Goal: Check status: Verify the current state of an ongoing process or item

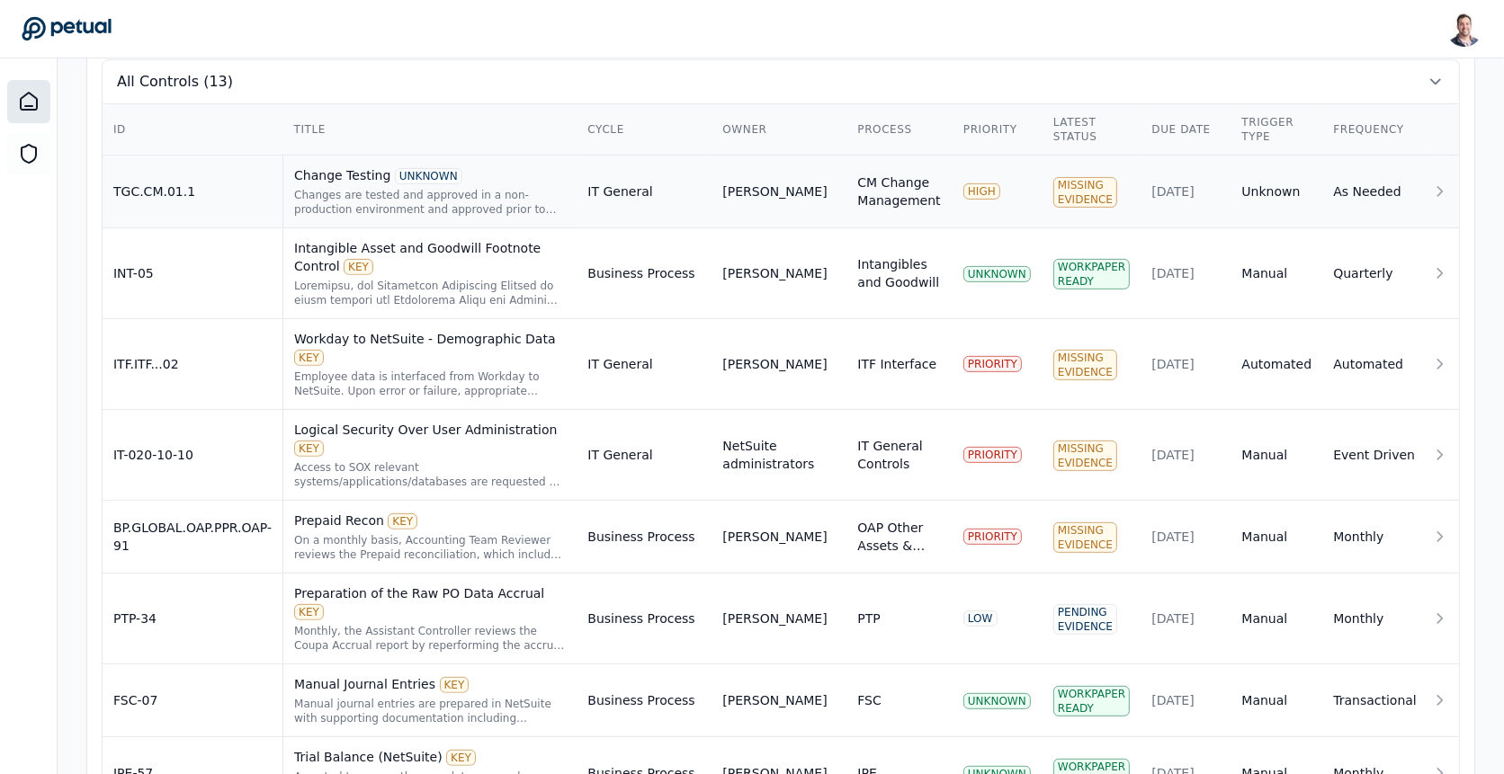
scroll to position [715, 0]
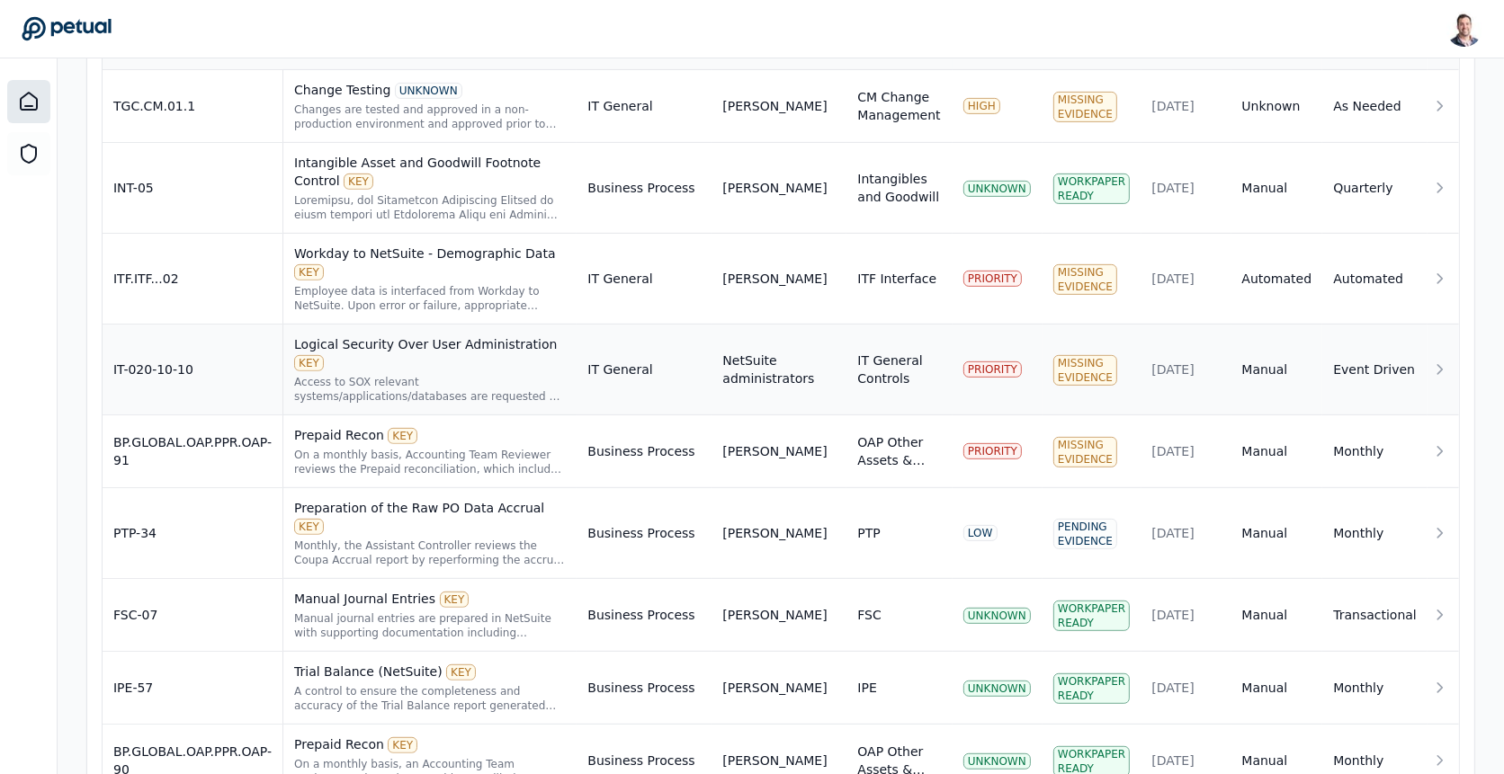
click at [492, 375] on div "Access to SOX relevant systems/applications/databases are requested by the user…" at bounding box center [430, 389] width 272 height 29
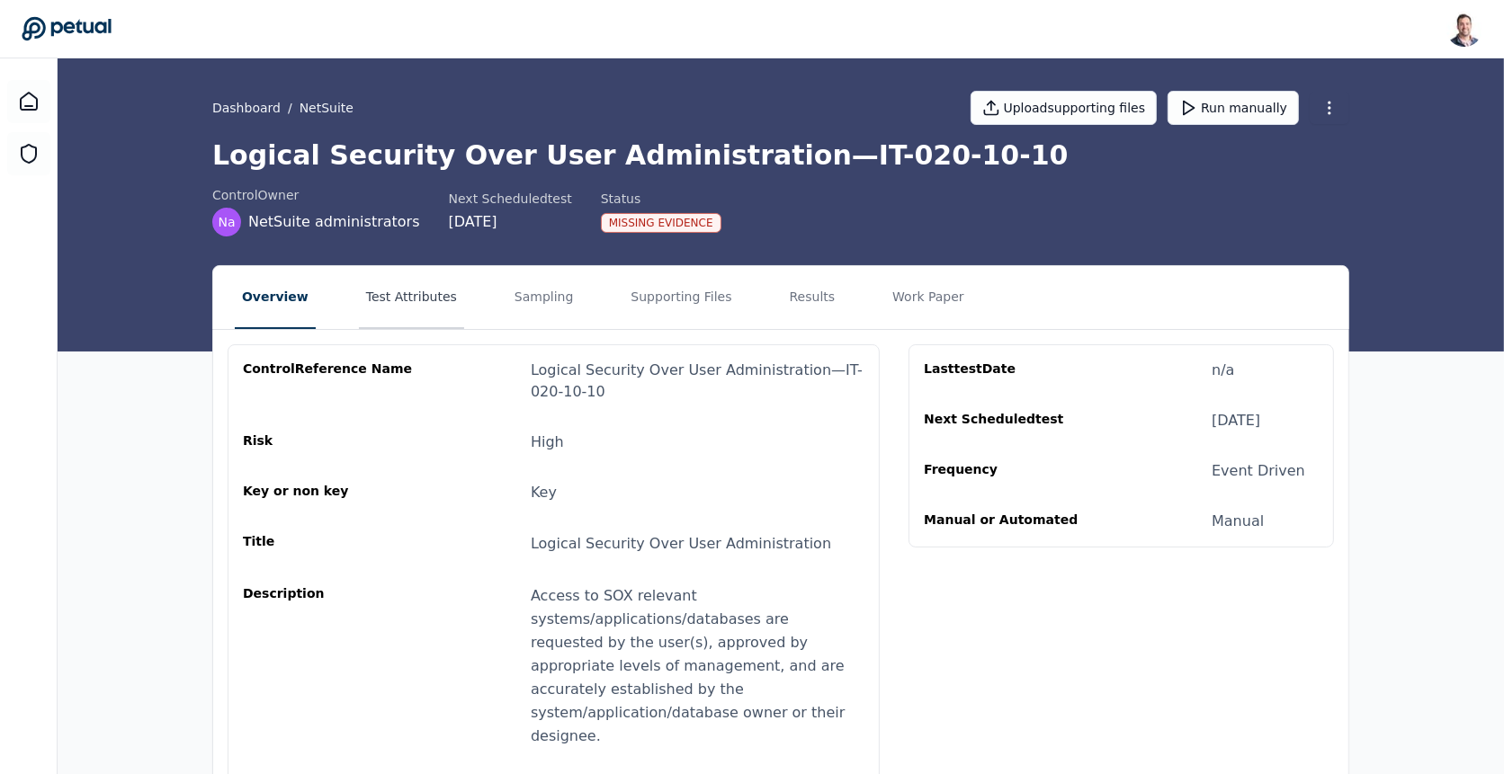
click at [417, 285] on button "Test Attributes" at bounding box center [411, 297] width 105 height 63
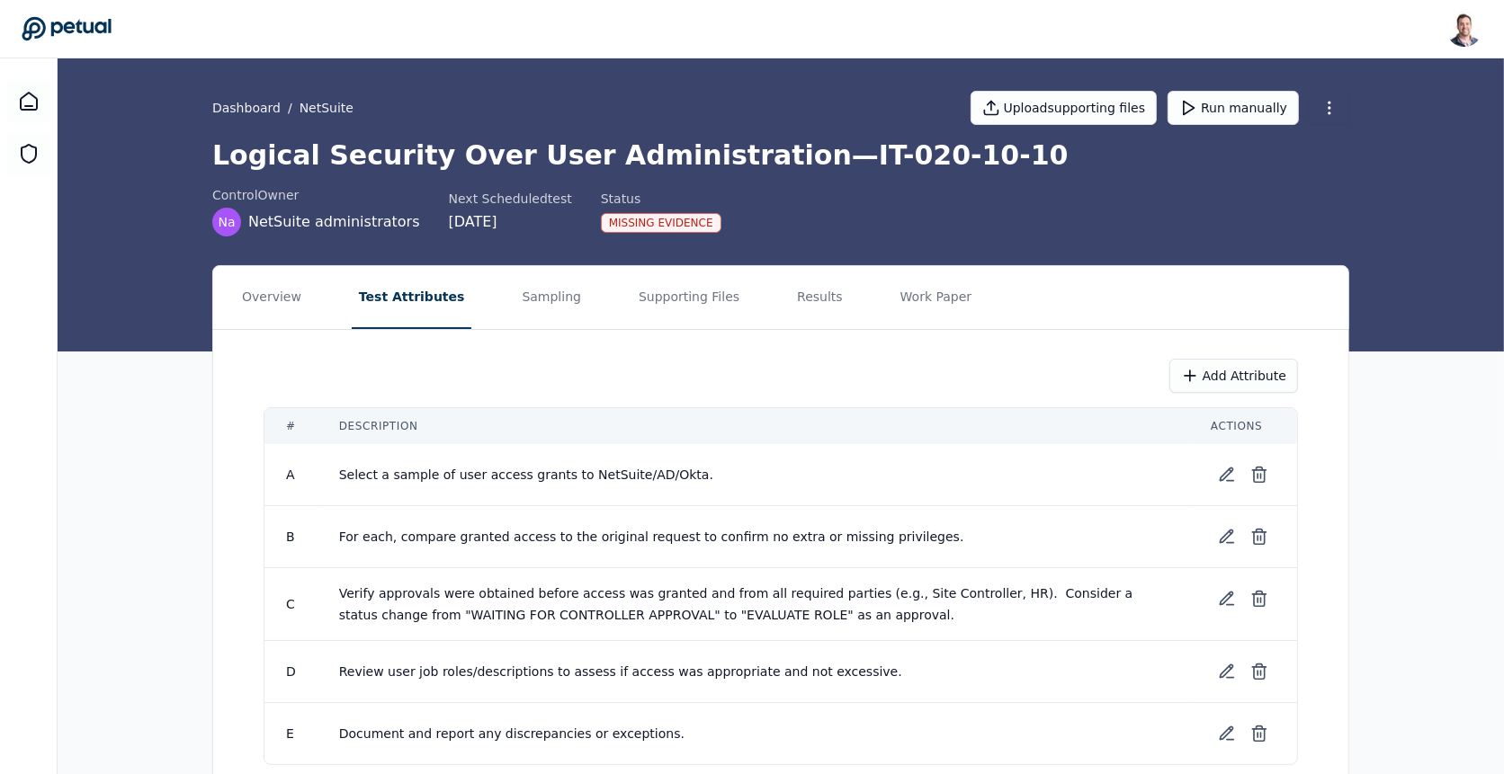
scroll to position [72, 0]
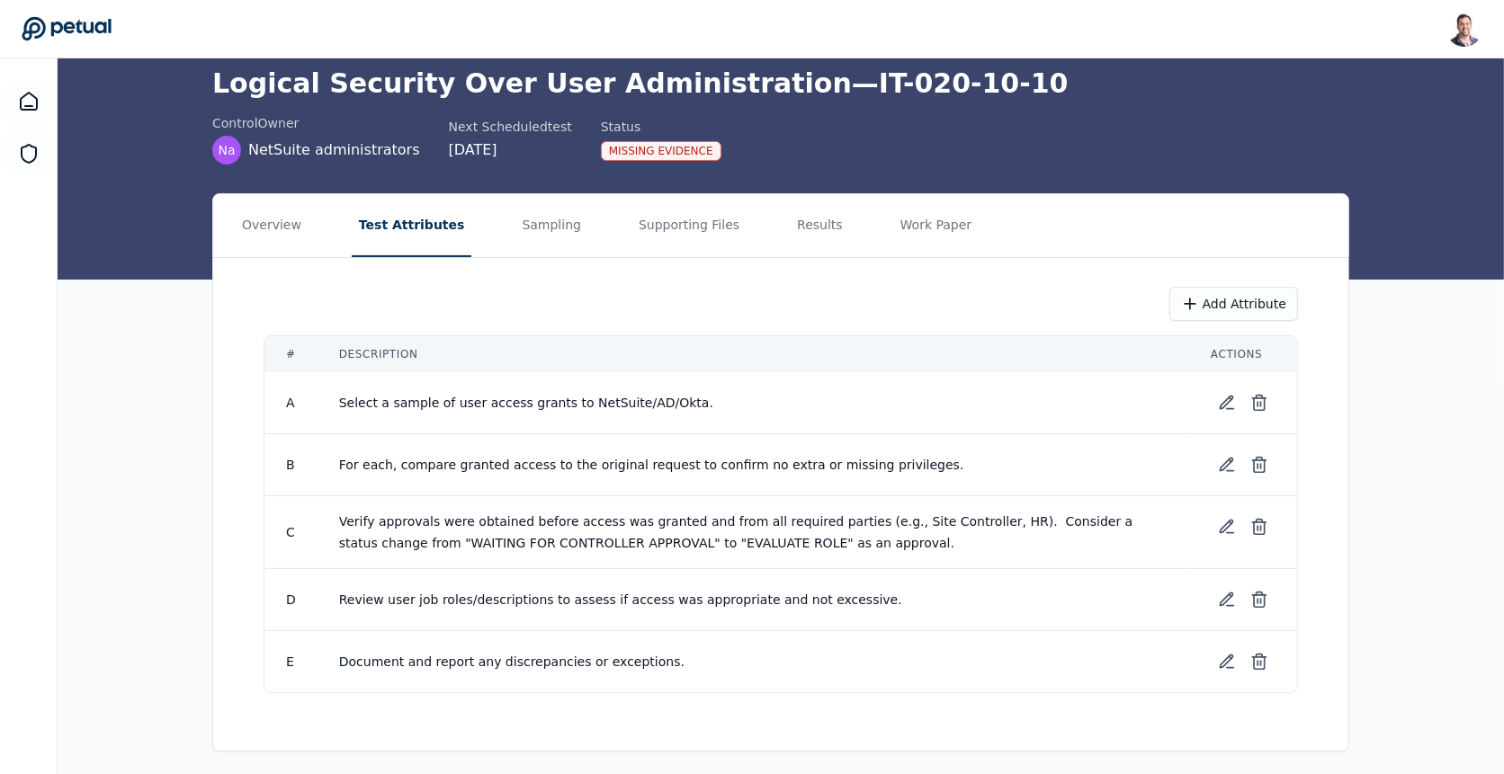
click at [747, 212] on nav "Overview Test Attributes Sampling Supporting Files Results Work Paper" at bounding box center [780, 225] width 1135 height 63
click at [790, 212] on button "Results" at bounding box center [820, 225] width 60 height 63
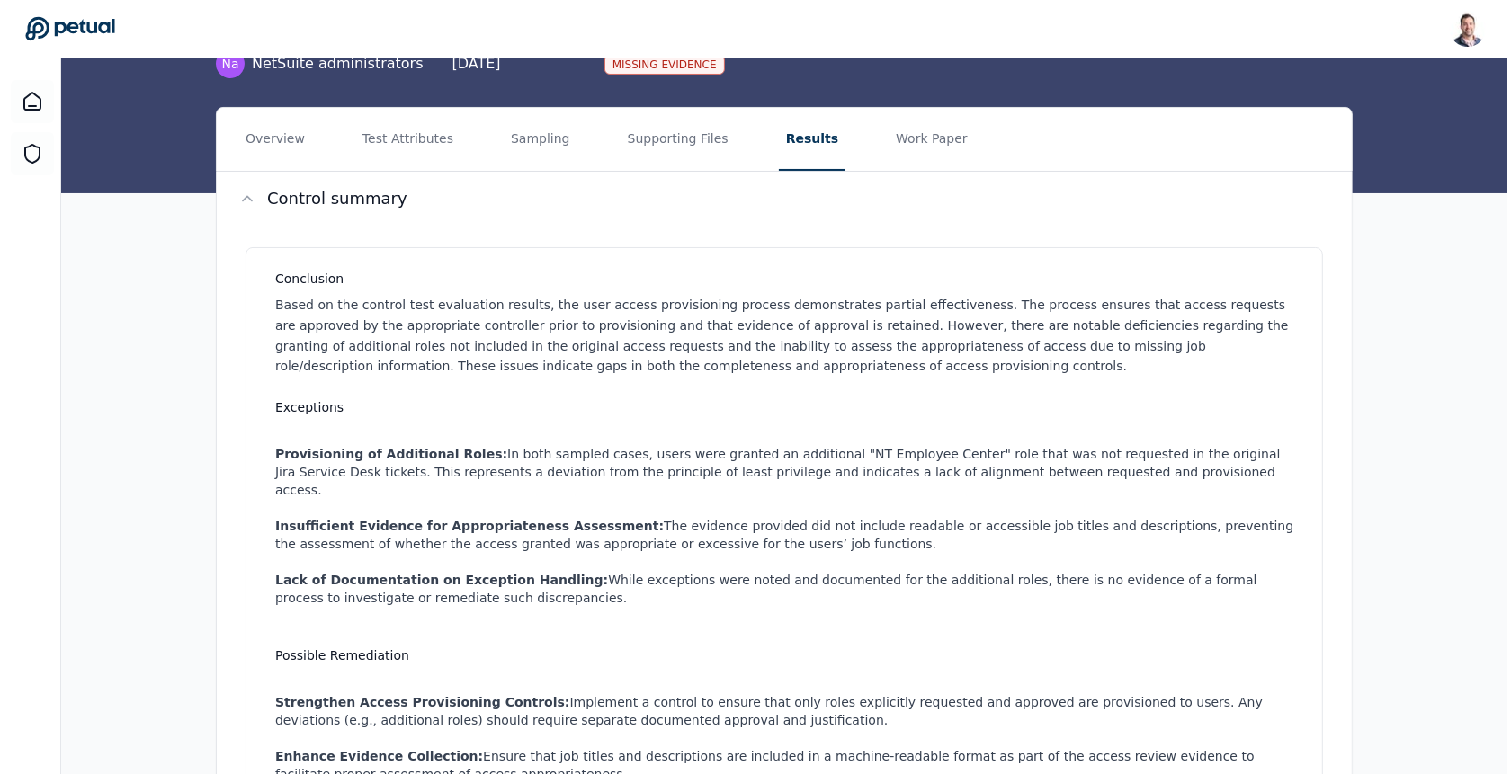
scroll to position [22, 0]
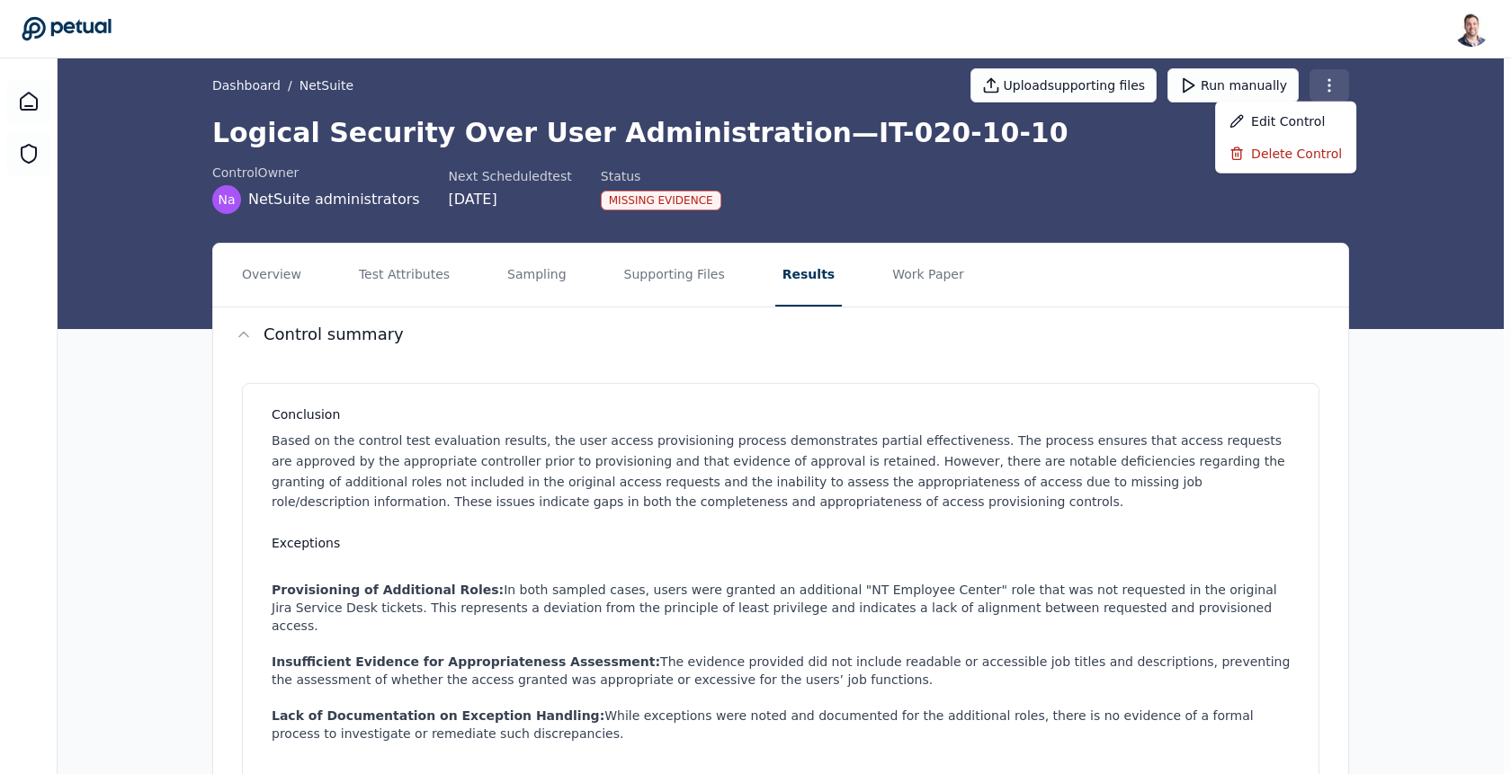
click at [1300, 160] on div "Delete control" at bounding box center [1285, 154] width 141 height 32
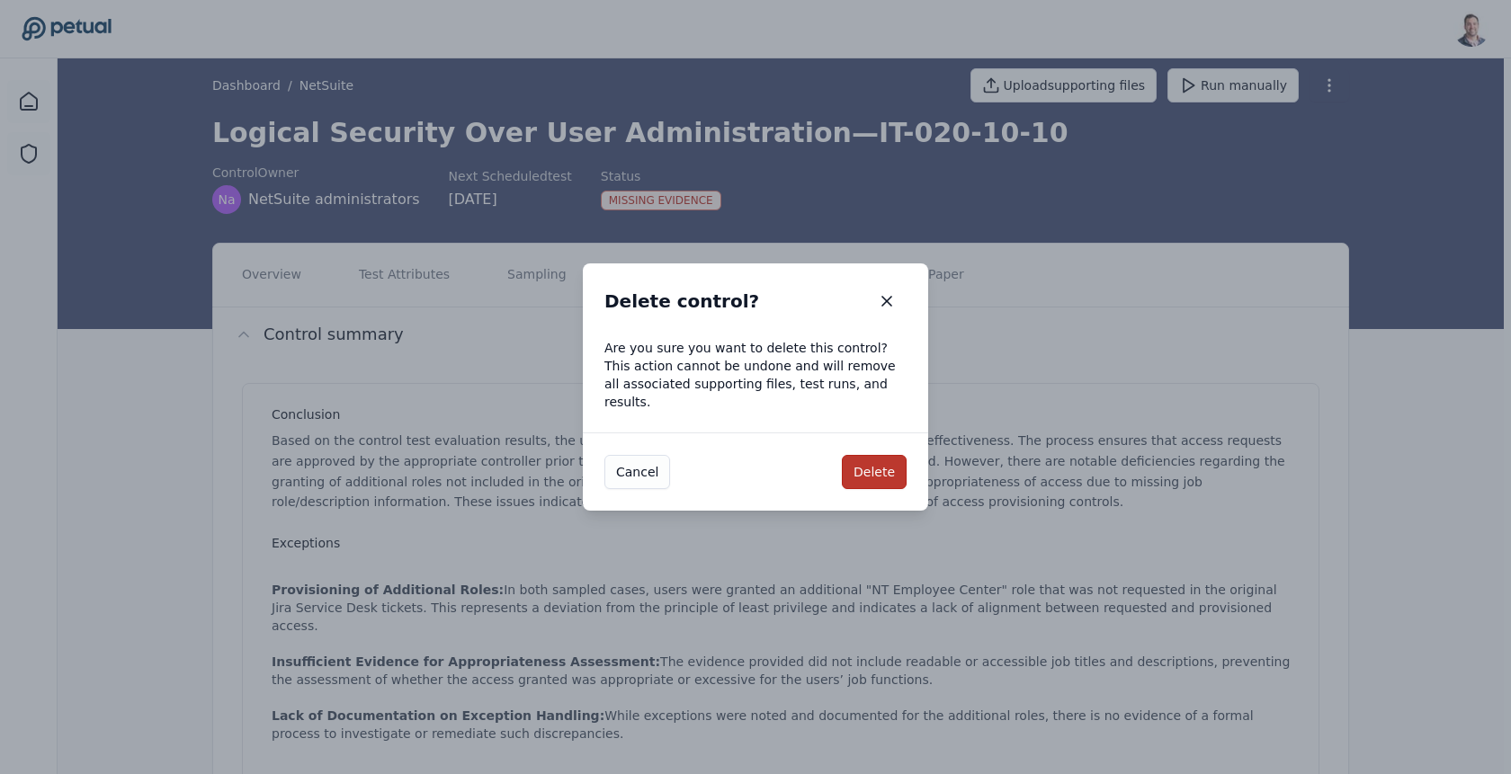
click at [885, 471] on button "Delete" at bounding box center [874, 472] width 65 height 34
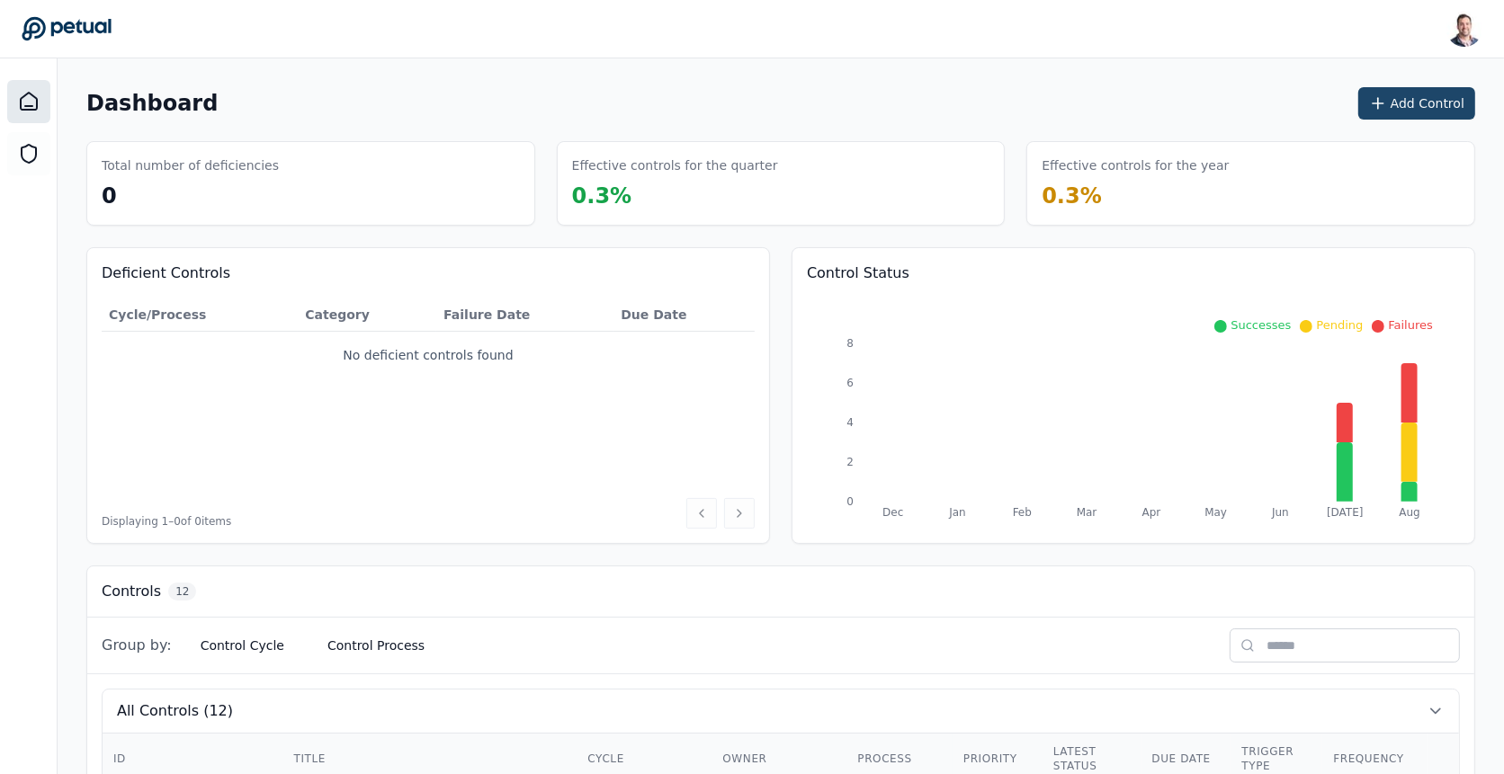
click at [1414, 103] on button "Add Control" at bounding box center [1416, 103] width 117 height 32
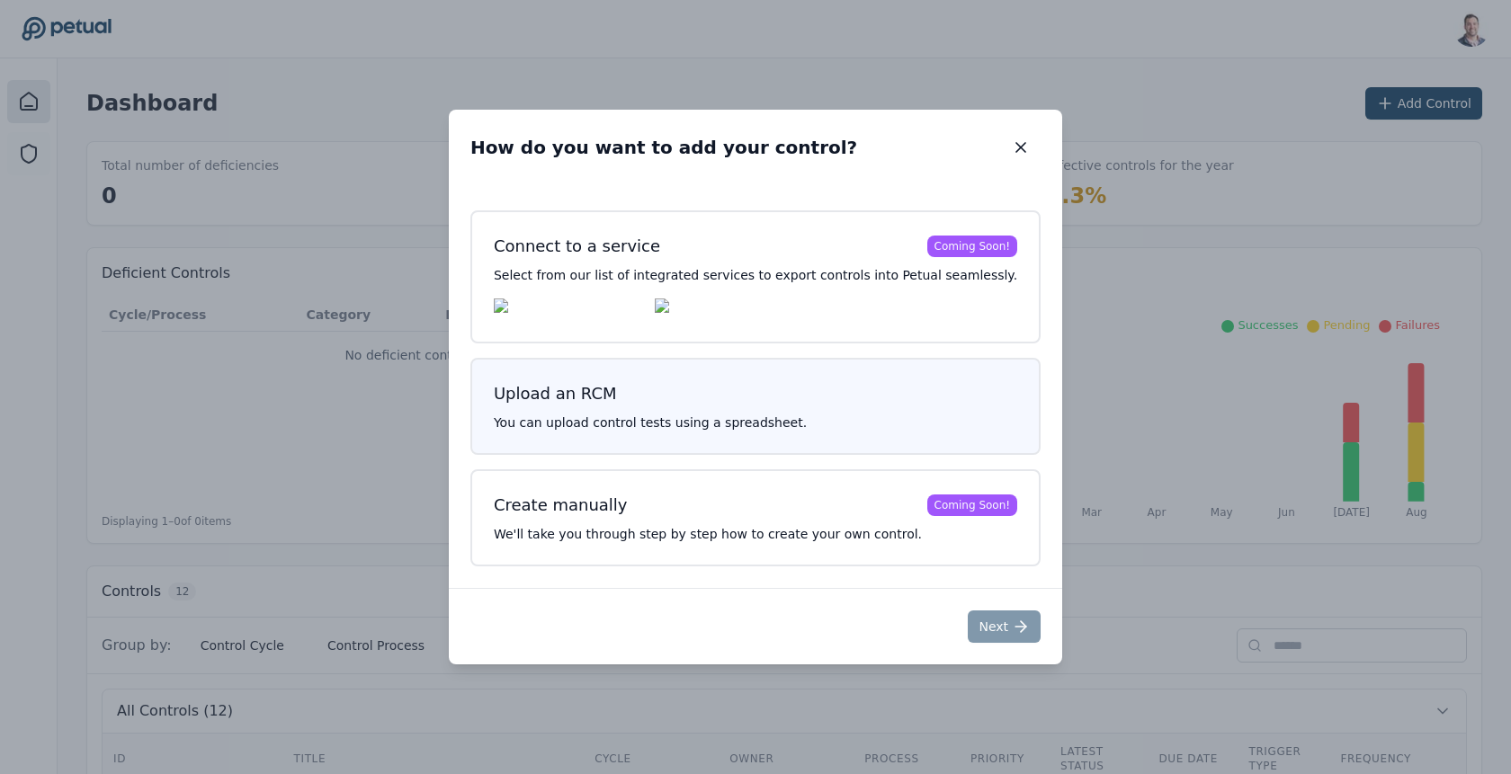
click at [793, 440] on div "Upload an RCM You can upload control tests using a spreadsheet." at bounding box center [755, 406] width 570 height 97
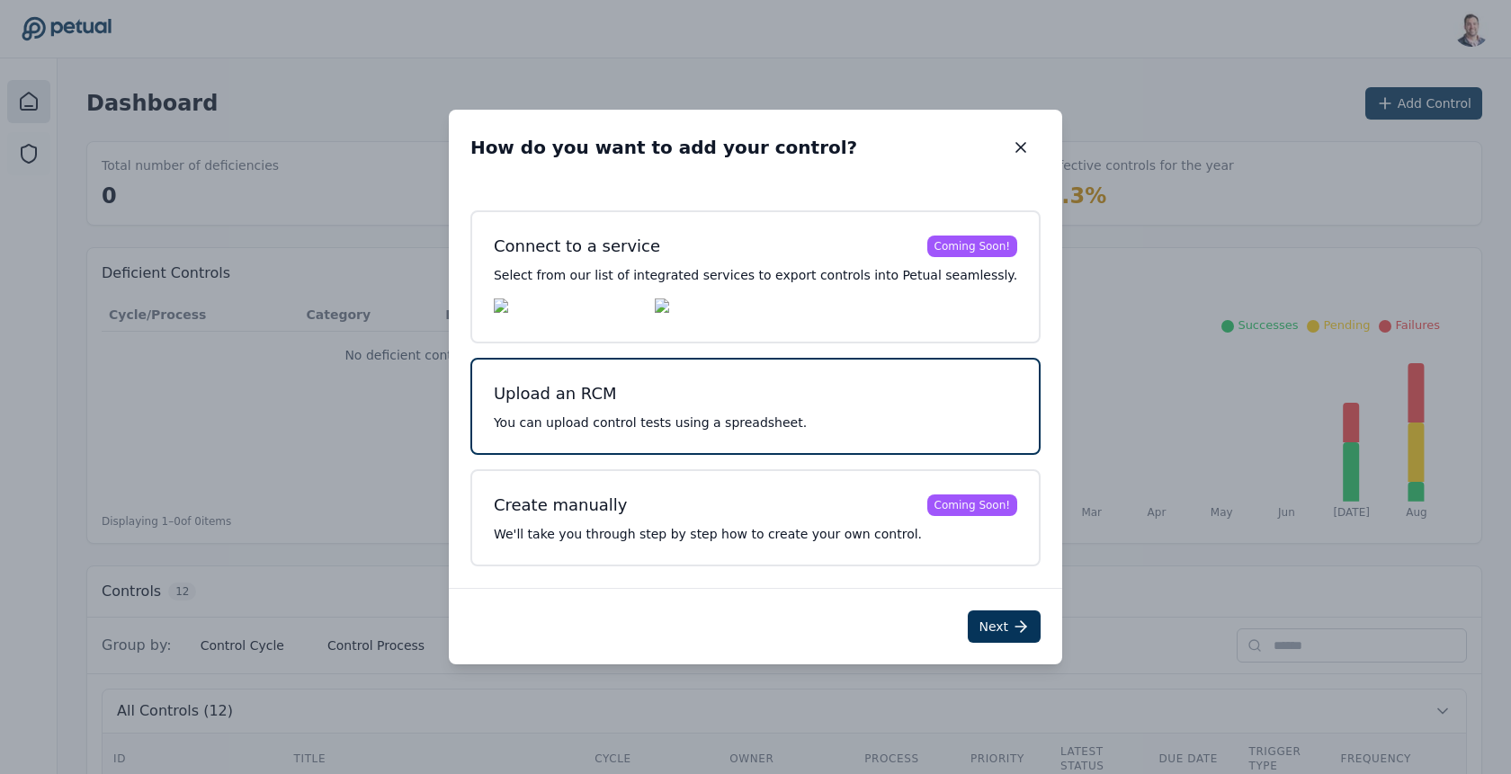
click at [987, 661] on div "Next" at bounding box center [755, 626] width 613 height 76
click at [980, 635] on button "Next" at bounding box center [1004, 627] width 73 height 32
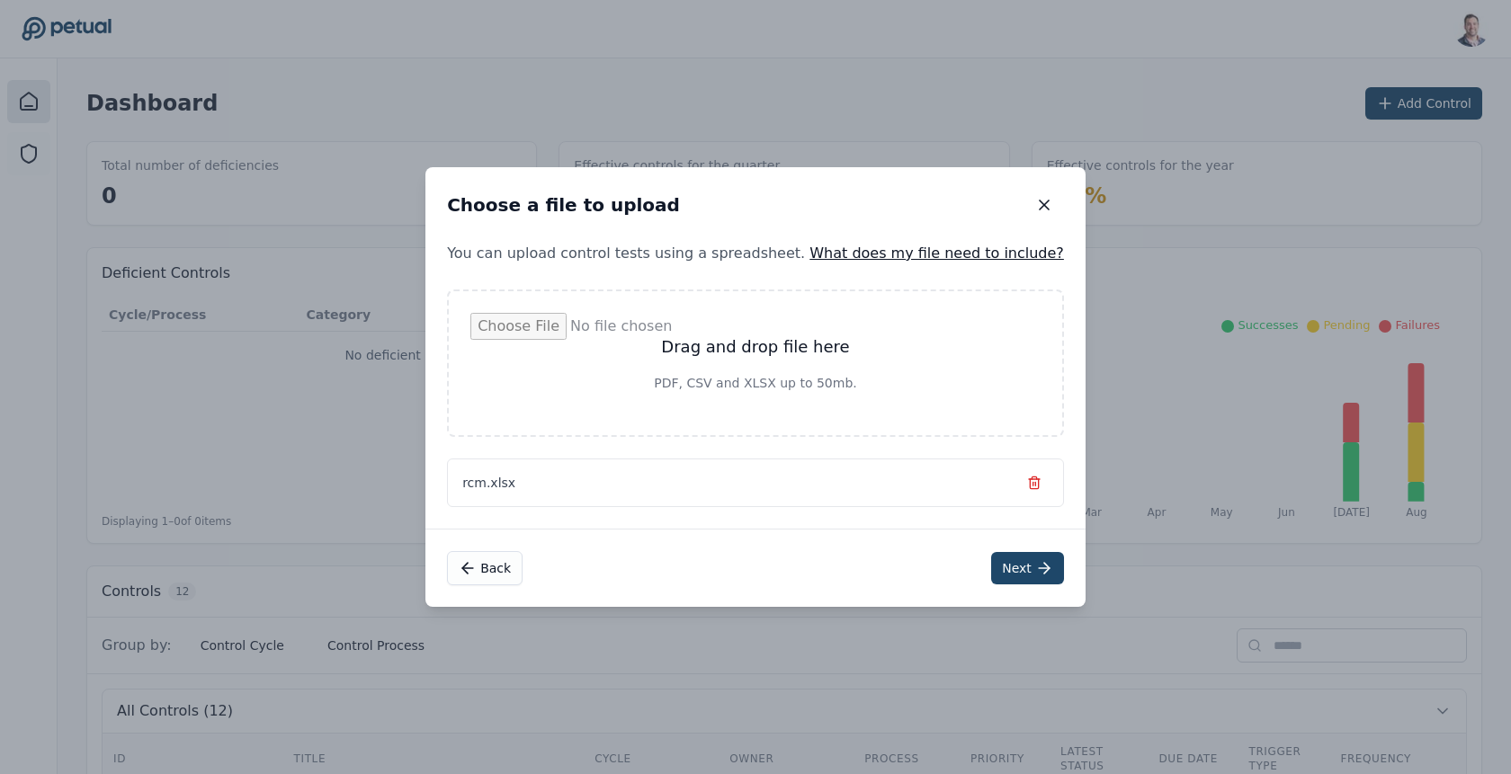
click at [991, 568] on button "Next" at bounding box center [1027, 568] width 73 height 32
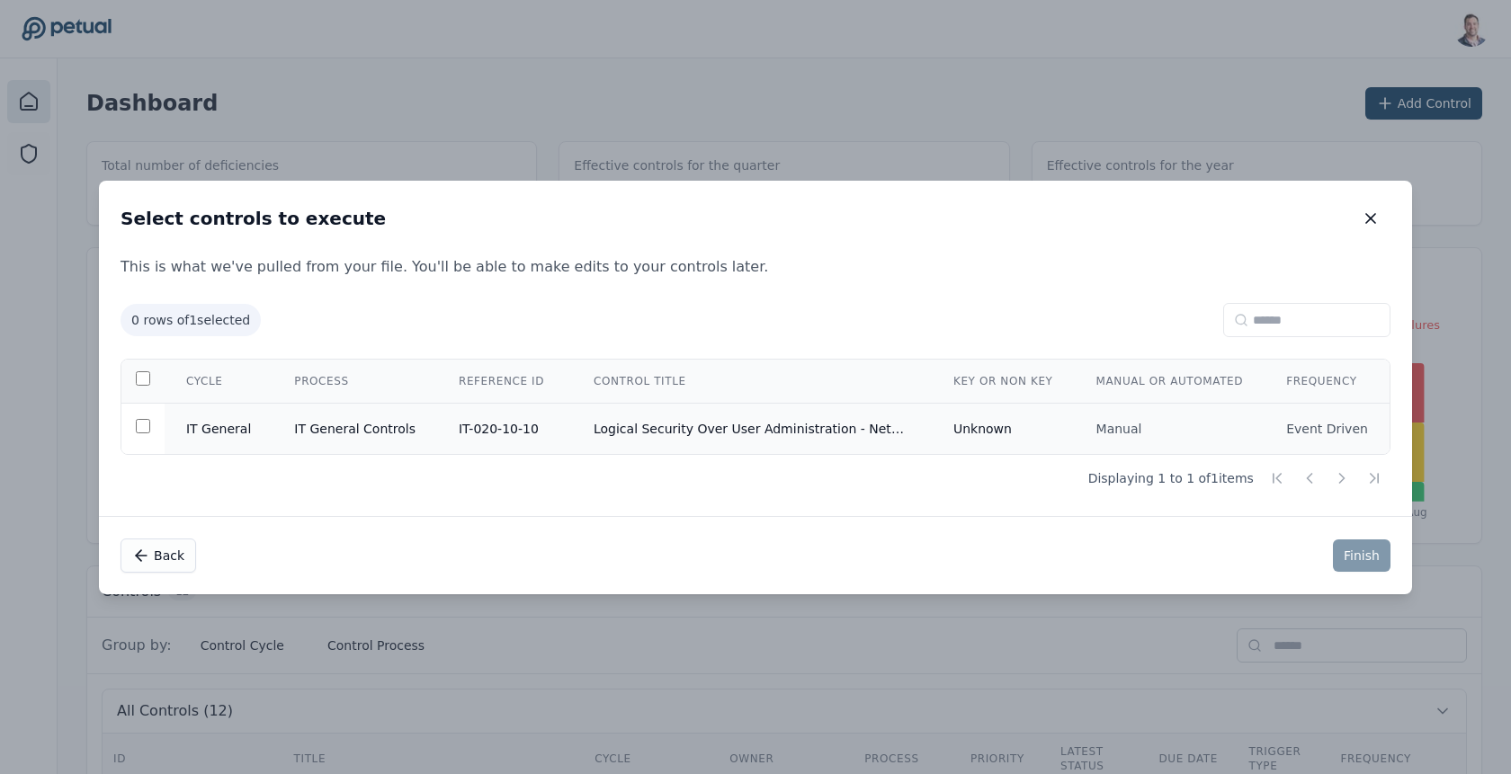
click at [808, 421] on td "Logical Security Over User Administration - NetSuite" at bounding box center [752, 428] width 360 height 51
click at [1357, 559] on button "Finish" at bounding box center [1362, 556] width 58 height 32
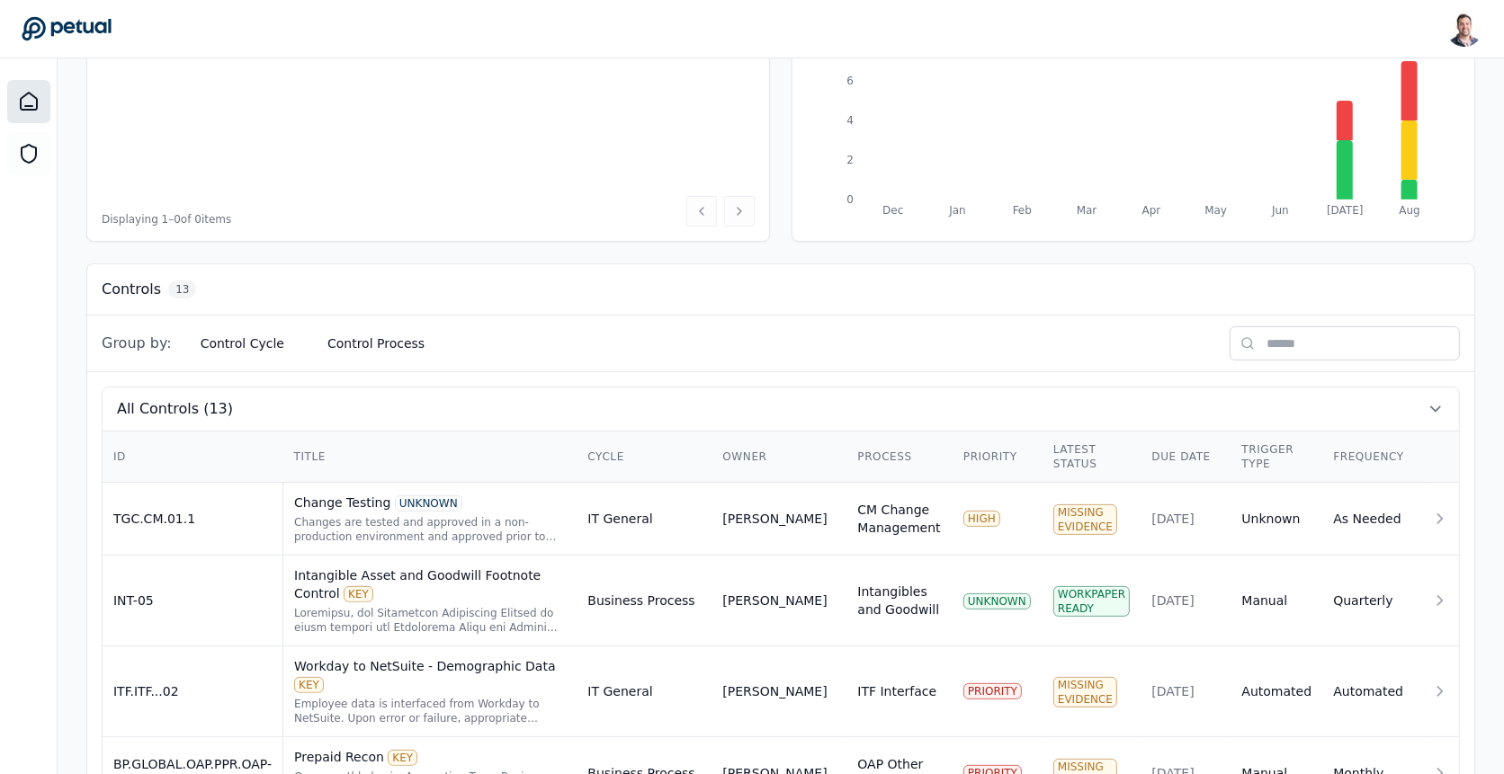
scroll to position [337, 0]
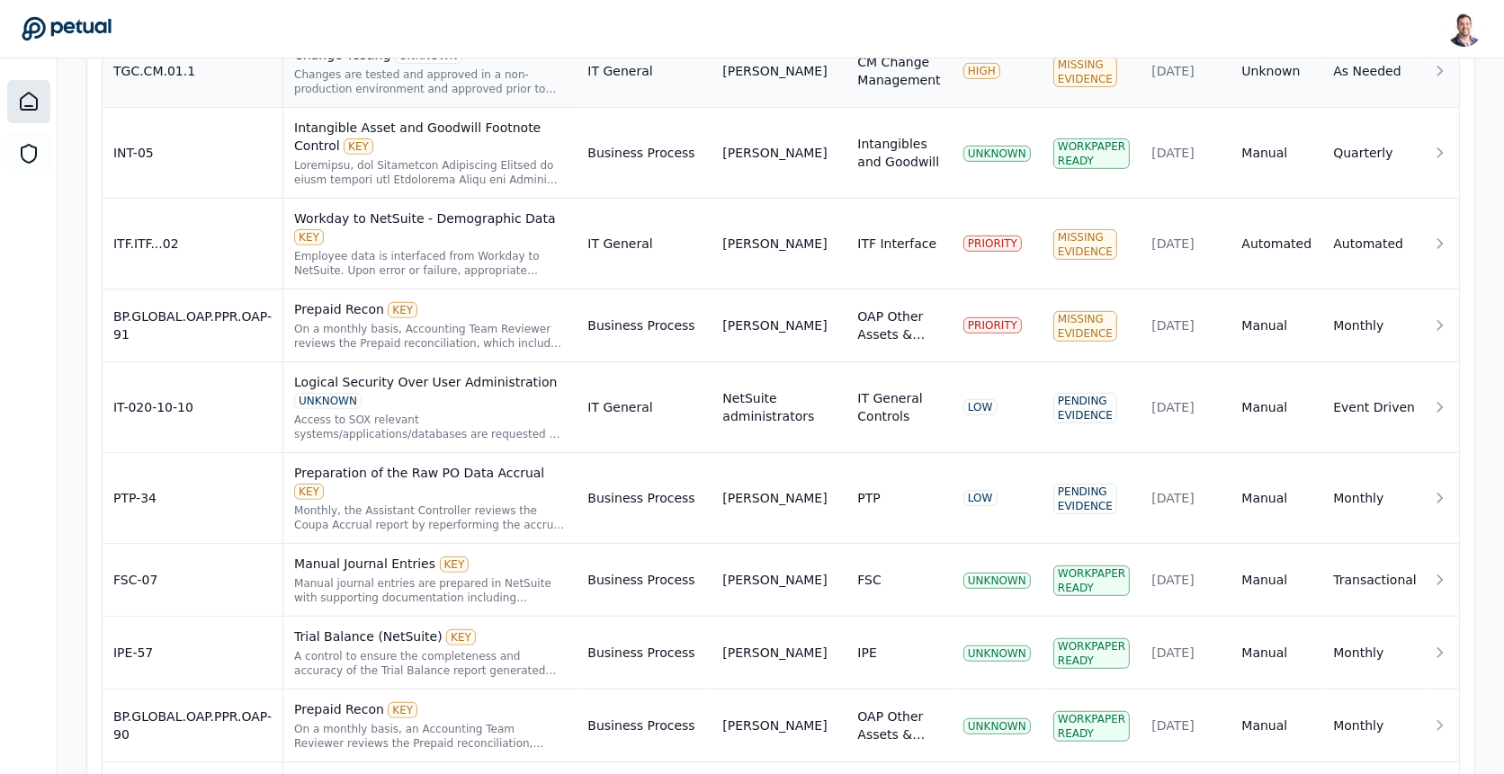
scroll to position [751, 0]
click at [506, 372] on div "Logical Security Over User Administration UNKNOWN" at bounding box center [430, 390] width 272 height 36
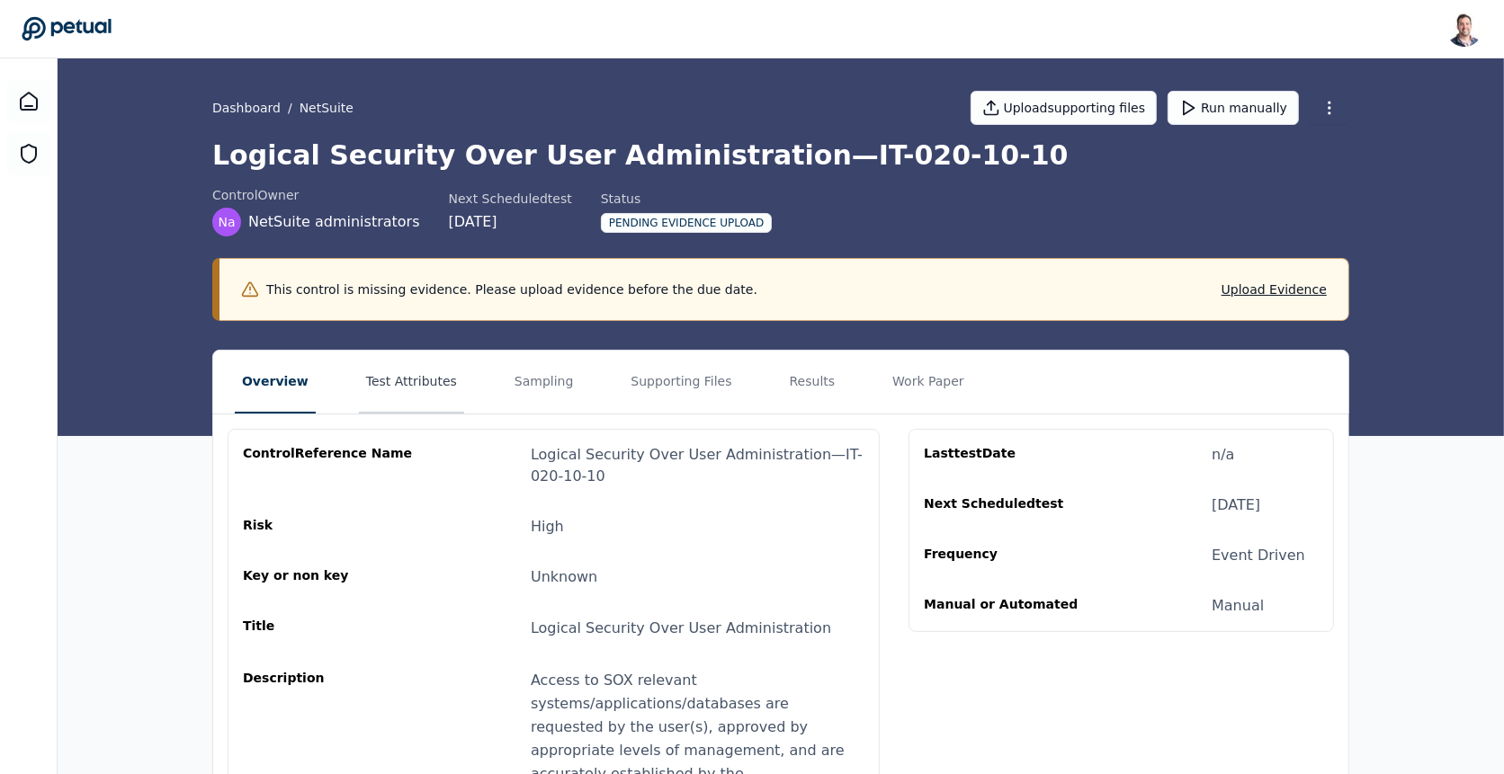
click at [386, 379] on button "Test Attributes" at bounding box center [411, 382] width 105 height 63
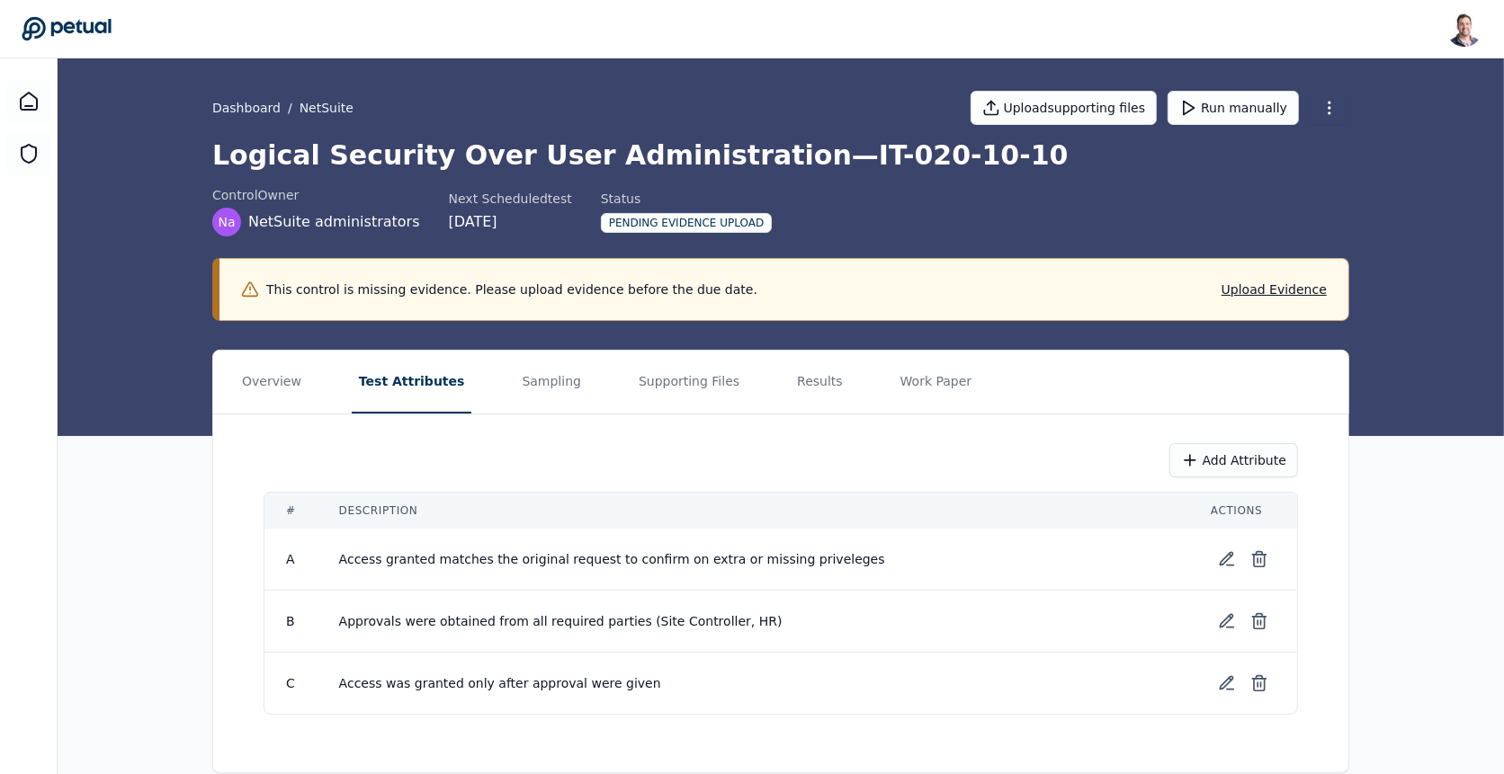
scroll to position [22, 0]
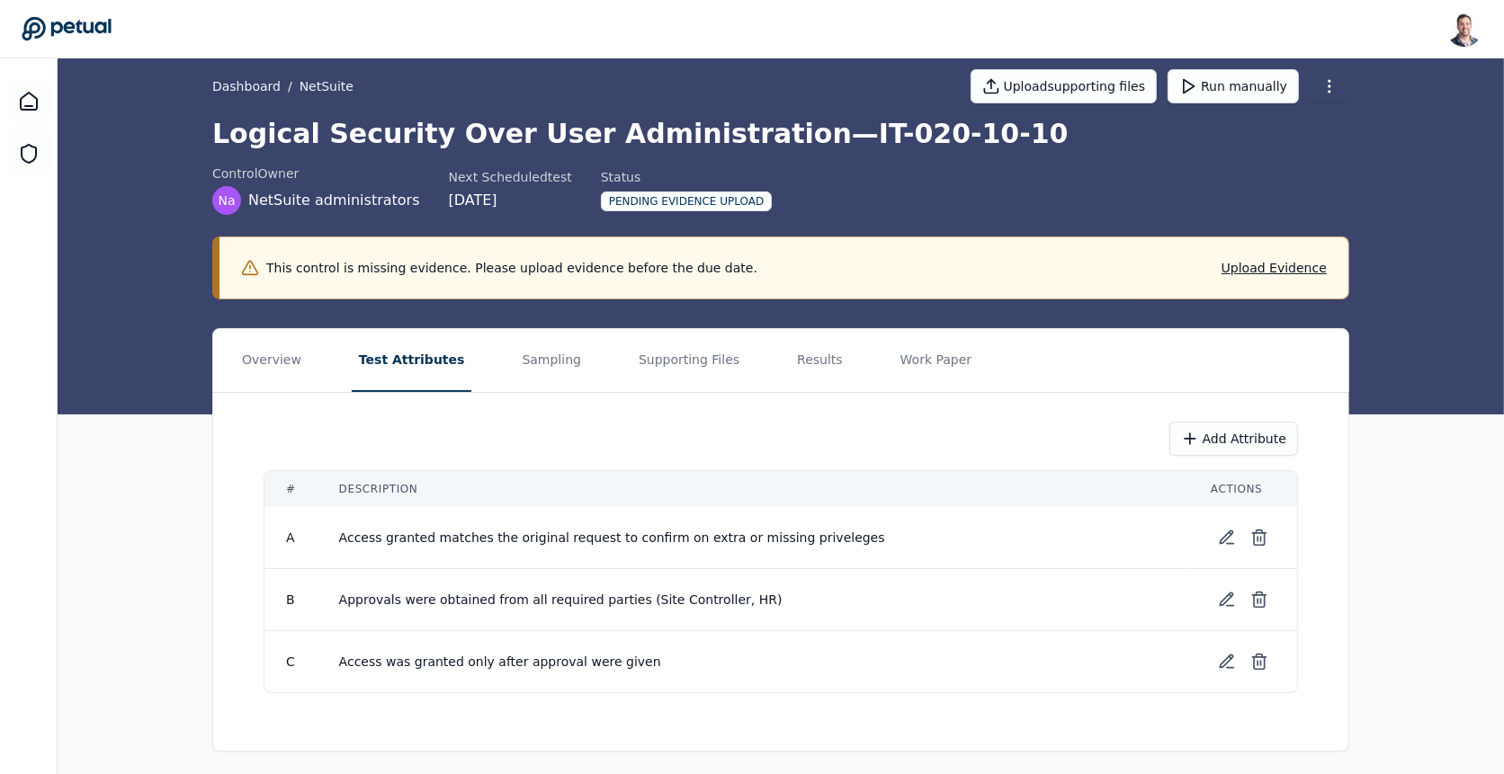
click at [567, 368] on nav "Overview Test Attributes Sampling Supporting Files Results Work Paper" at bounding box center [780, 360] width 1135 height 63
click at [551, 364] on button "Sampling" at bounding box center [552, 360] width 74 height 63
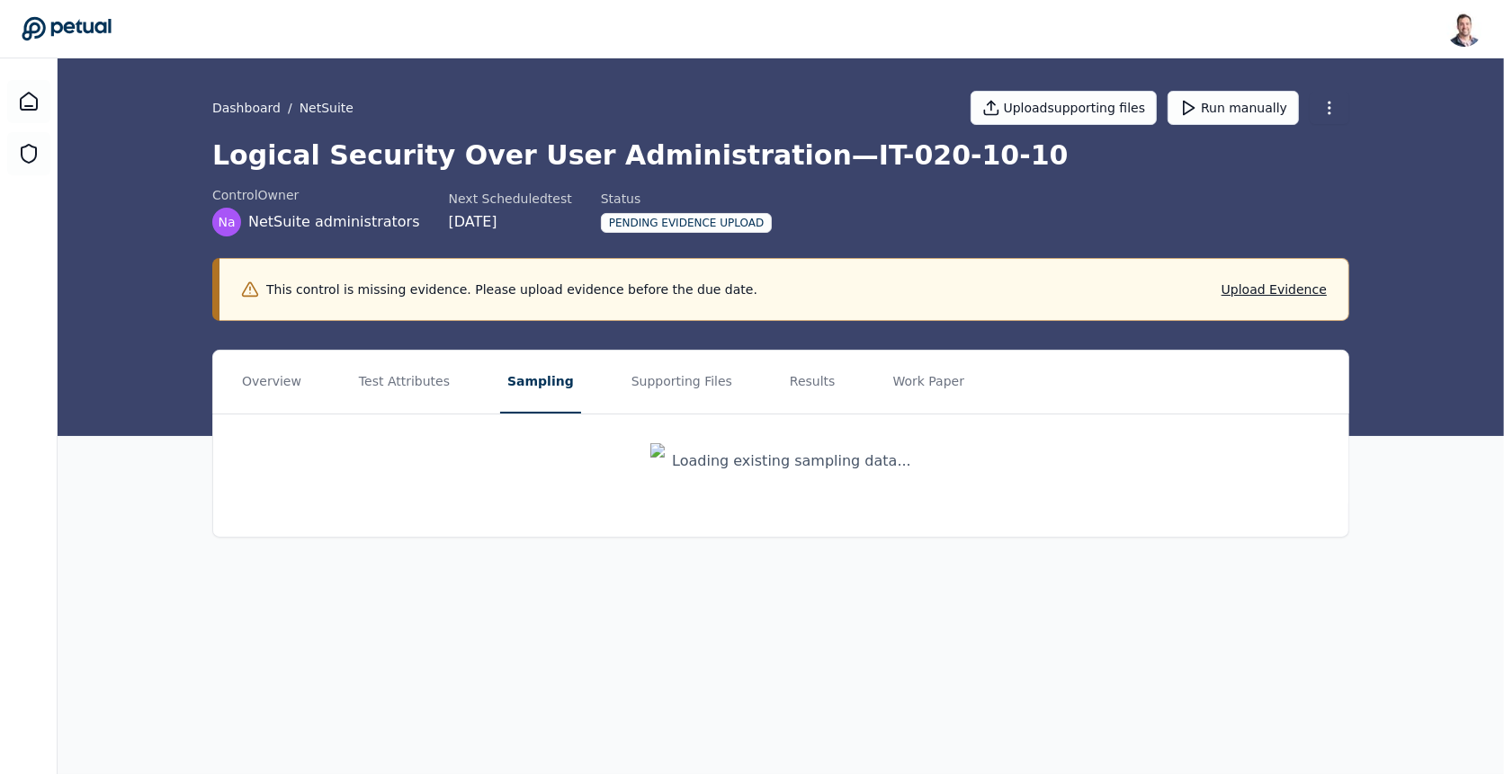
scroll to position [0, 0]
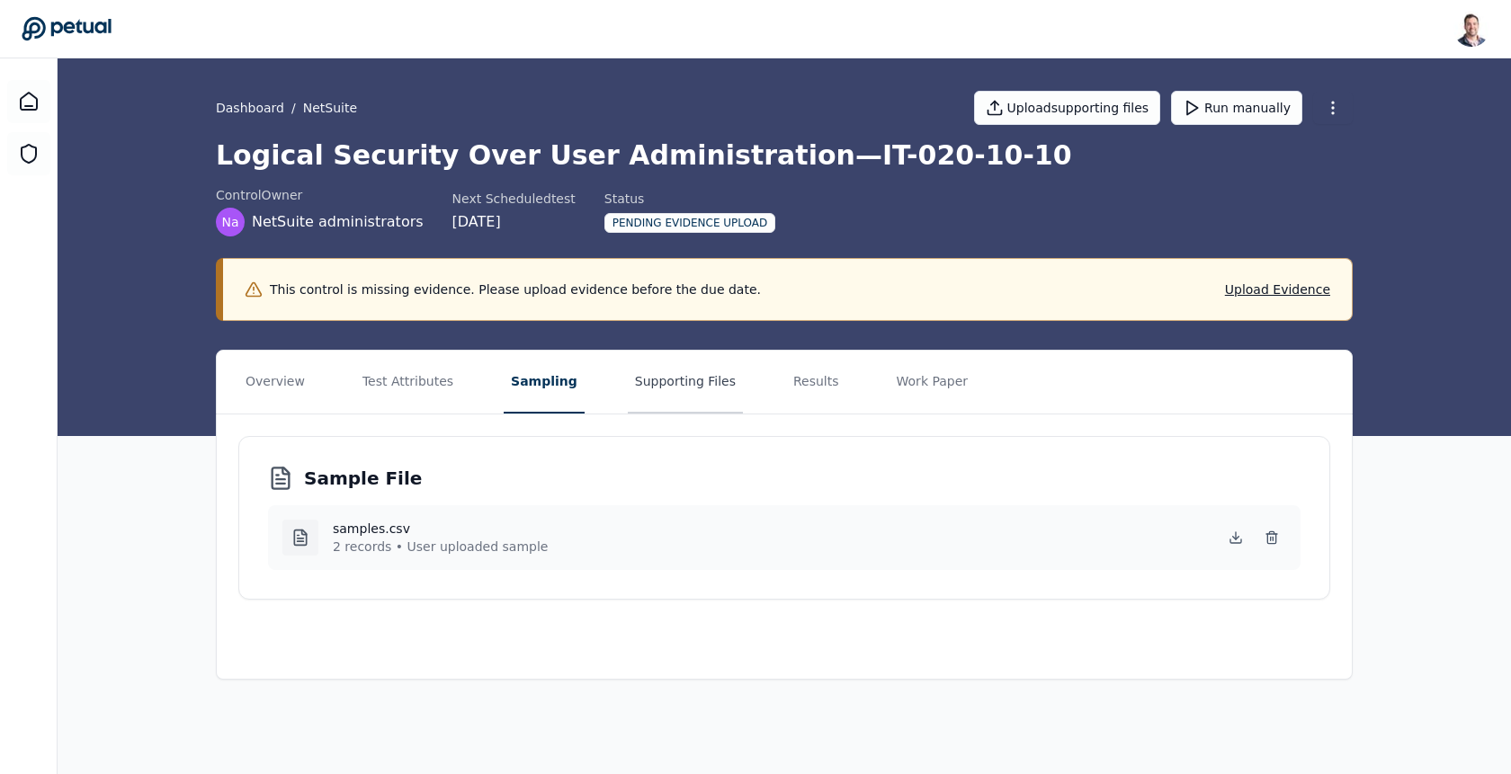
click at [656, 372] on button "Supporting Files" at bounding box center [685, 382] width 115 height 63
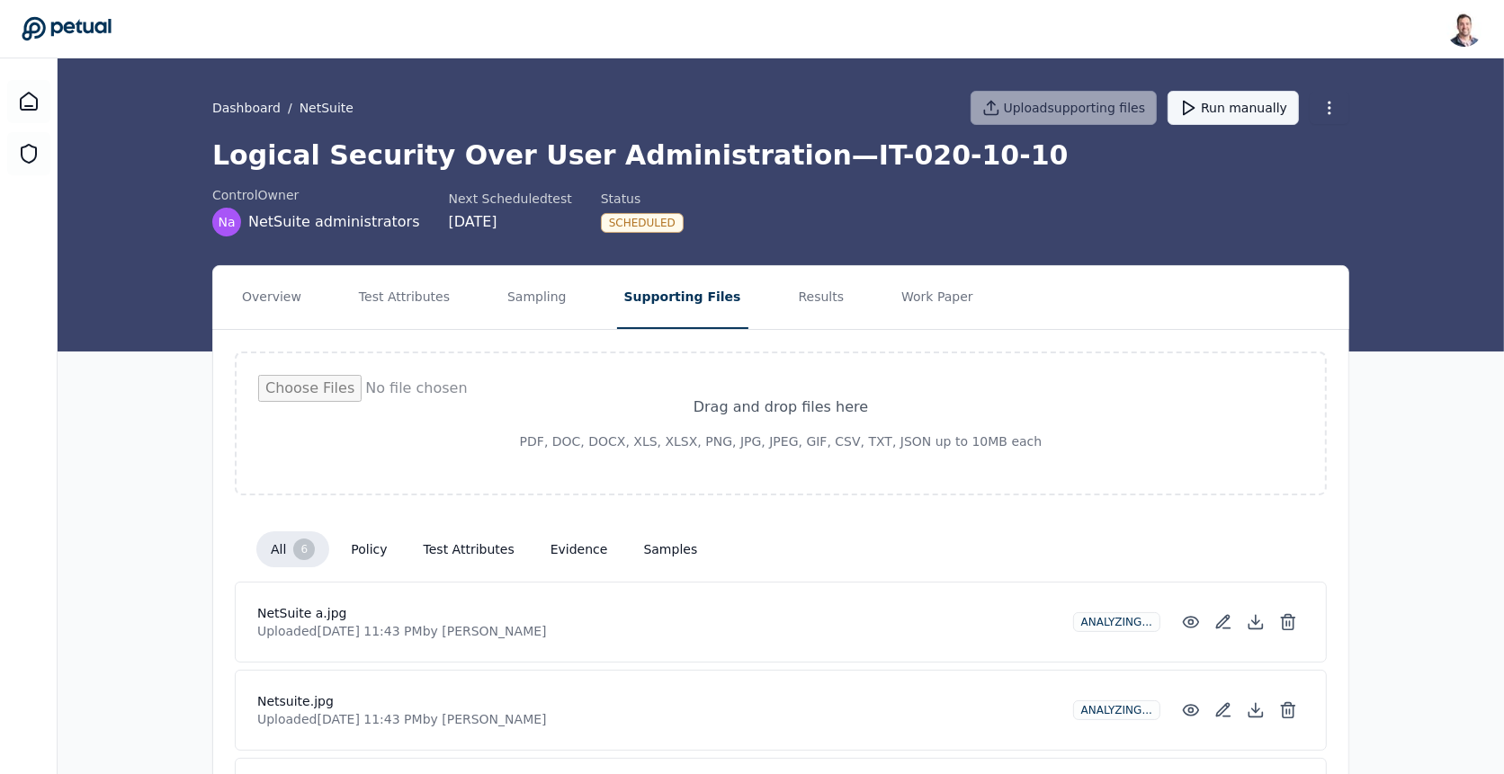
click at [1248, 110] on button "Run manually" at bounding box center [1233, 108] width 131 height 34
click at [792, 296] on button "Results" at bounding box center [822, 297] width 60 height 63
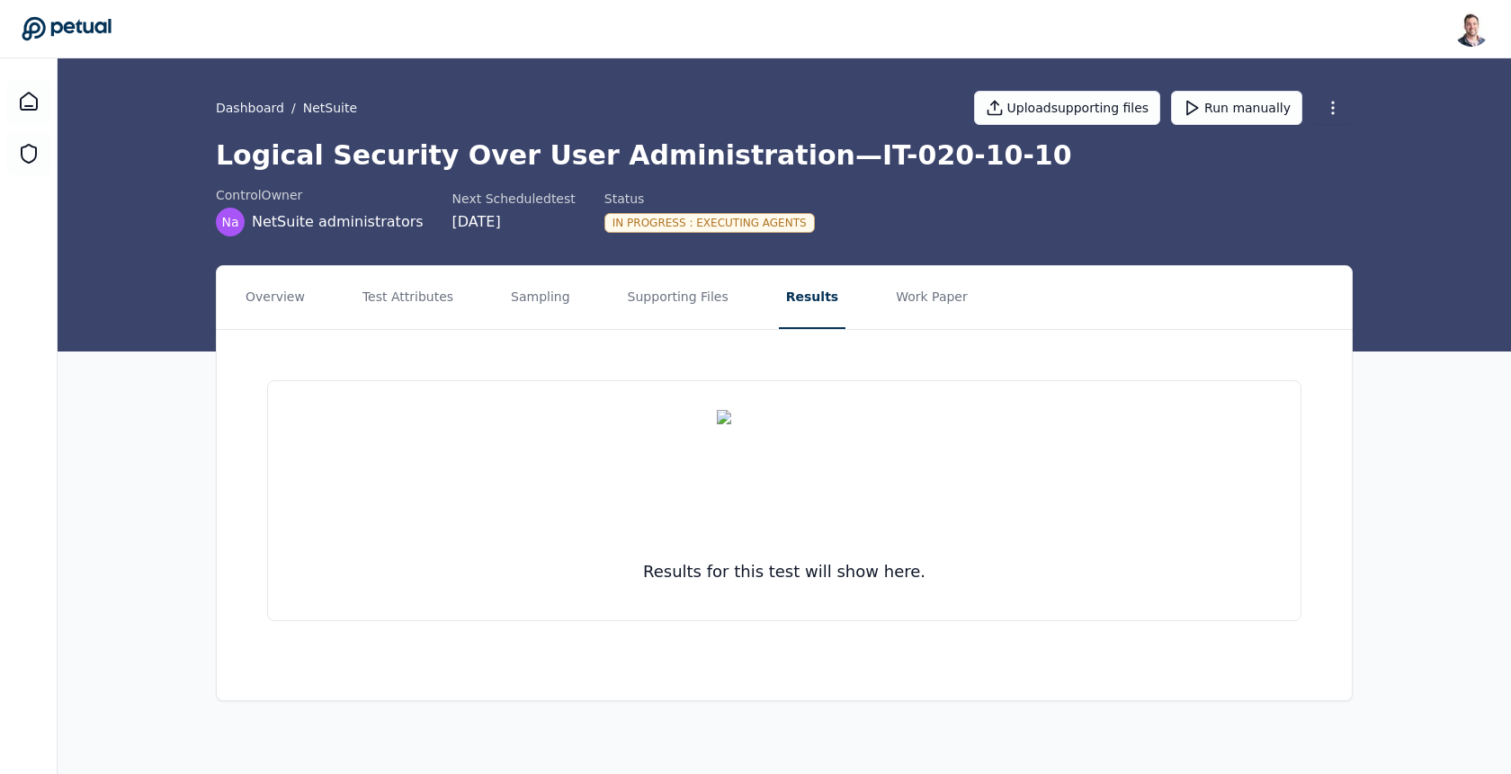
click at [695, 226] on div "In Progress : Executing agents" at bounding box center [709, 223] width 210 height 20
click at [670, 158] on h1 "Logical Security Over User Administration — IT-020-10-10" at bounding box center [784, 155] width 1137 height 32
click at [782, 295] on button "Results" at bounding box center [812, 297] width 67 height 63
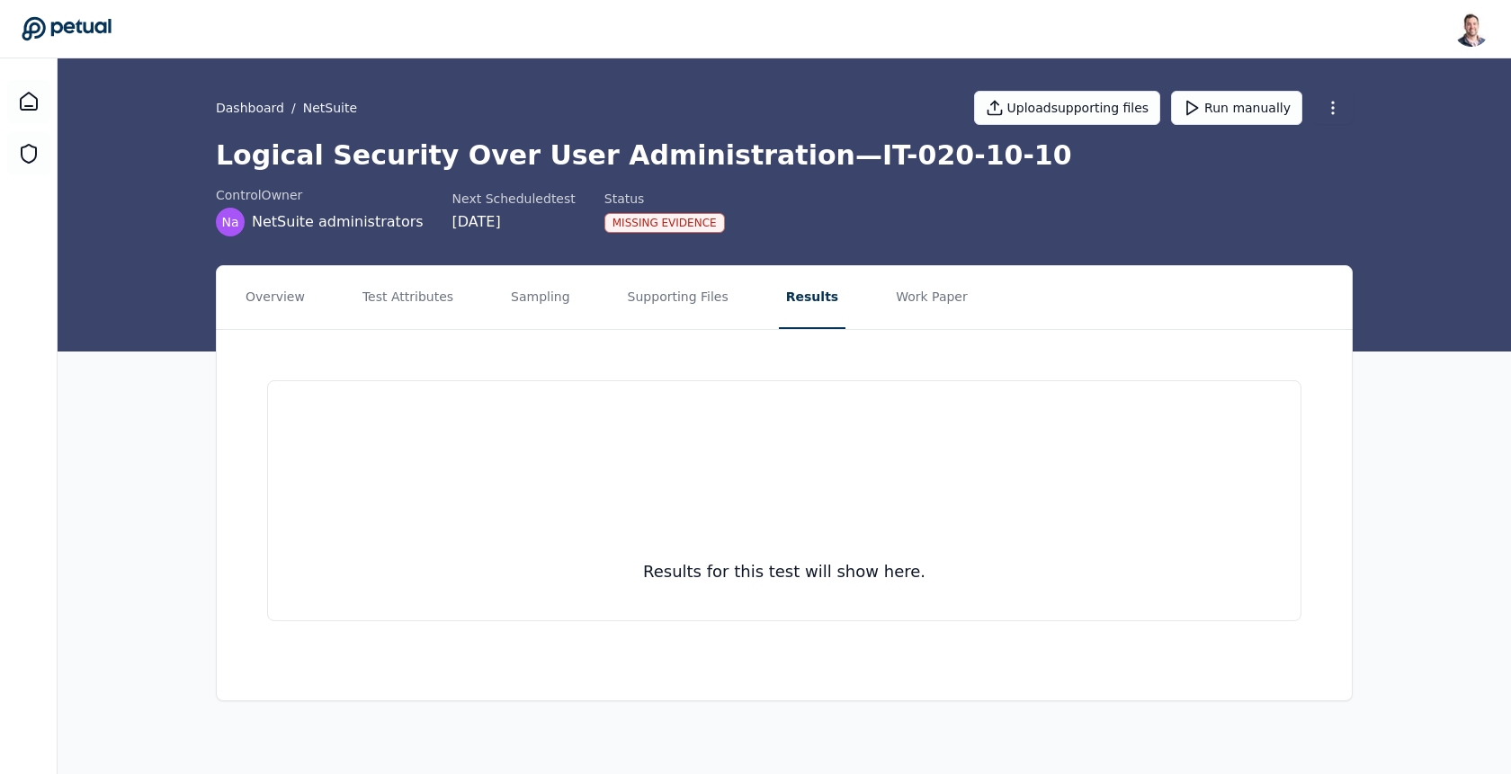
click at [779, 297] on button "Results" at bounding box center [812, 297] width 67 height 63
click at [411, 303] on button "Test Attributes" at bounding box center [407, 297] width 105 height 63
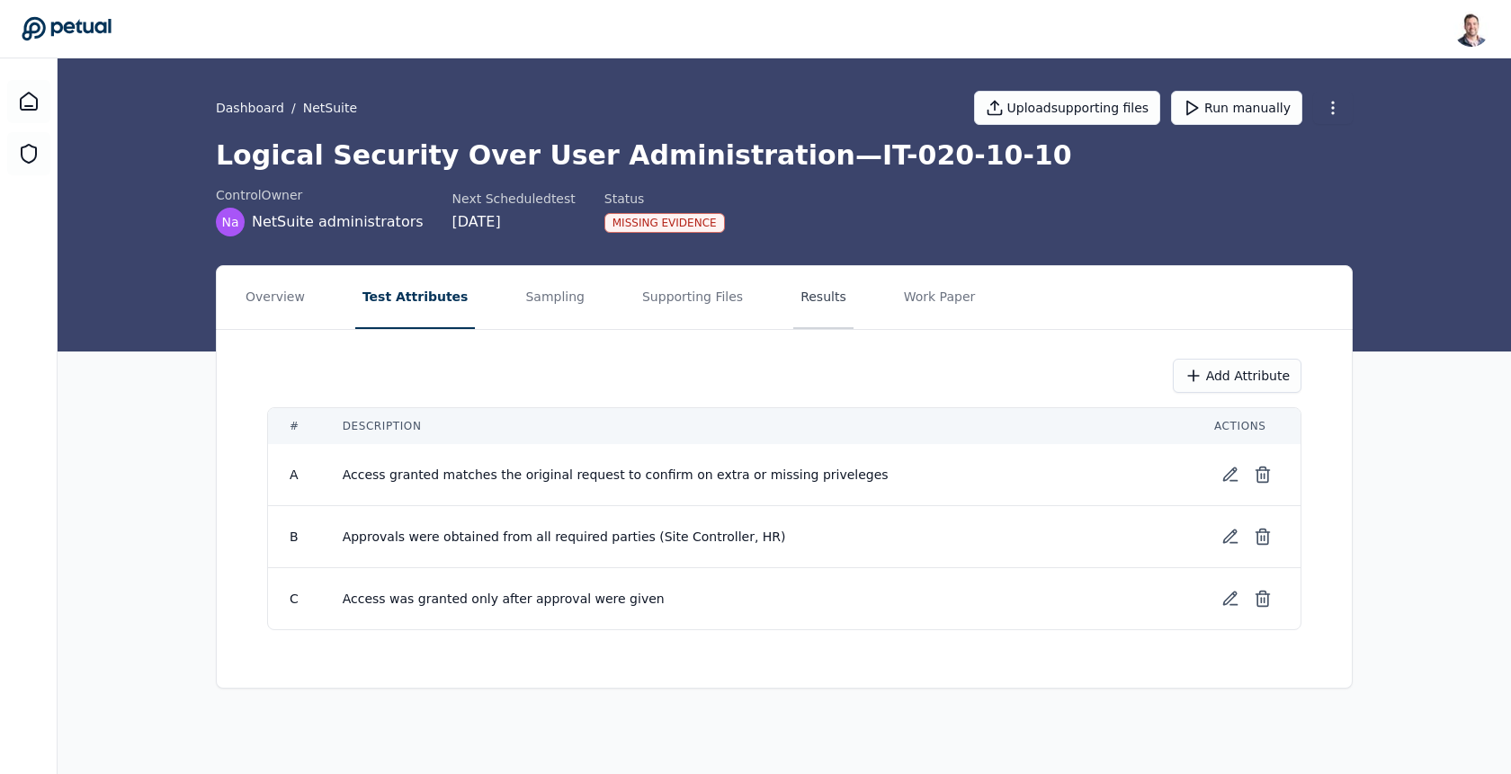
click at [801, 296] on button "Results" at bounding box center [823, 297] width 60 height 63
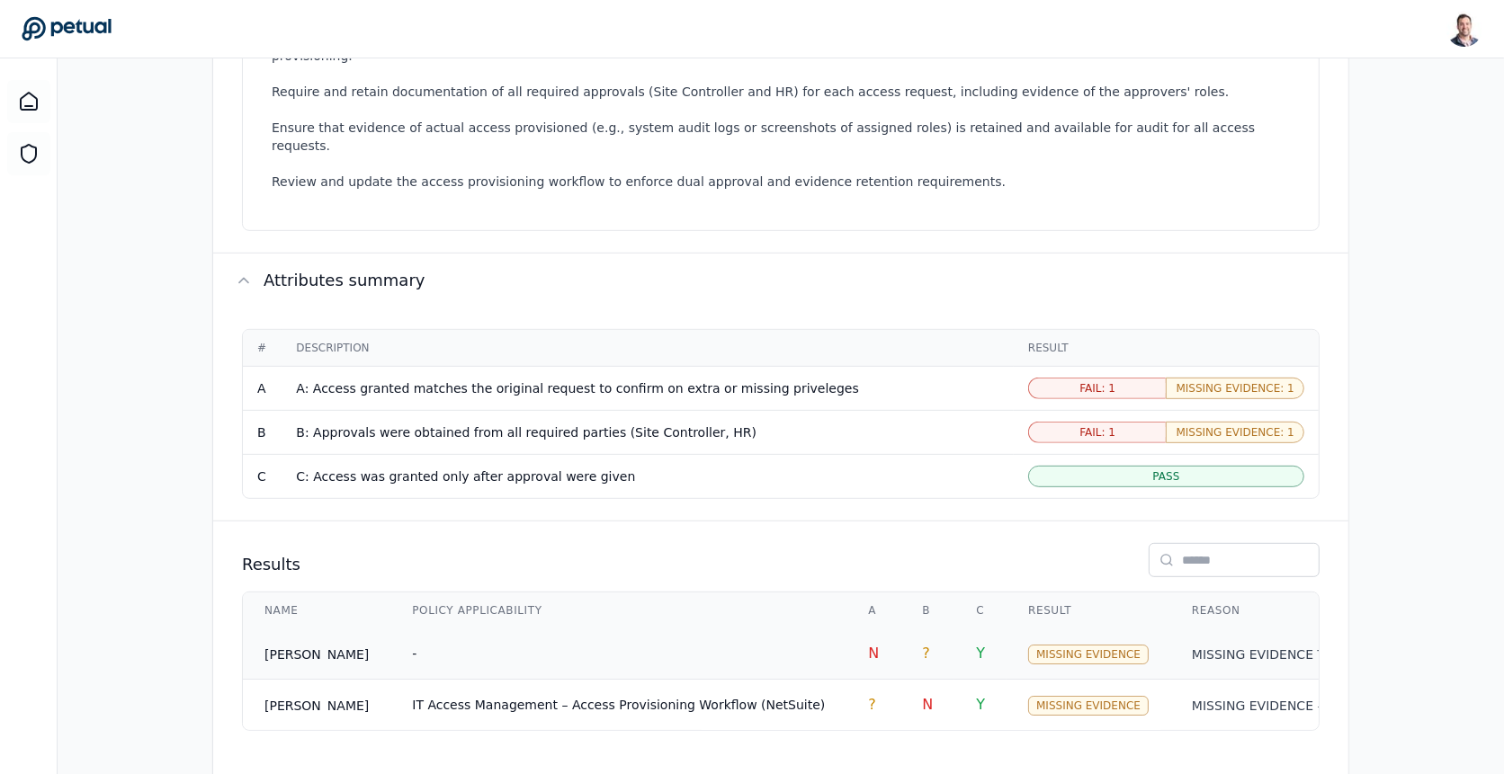
click at [749, 629] on td "-" at bounding box center [618, 654] width 456 height 51
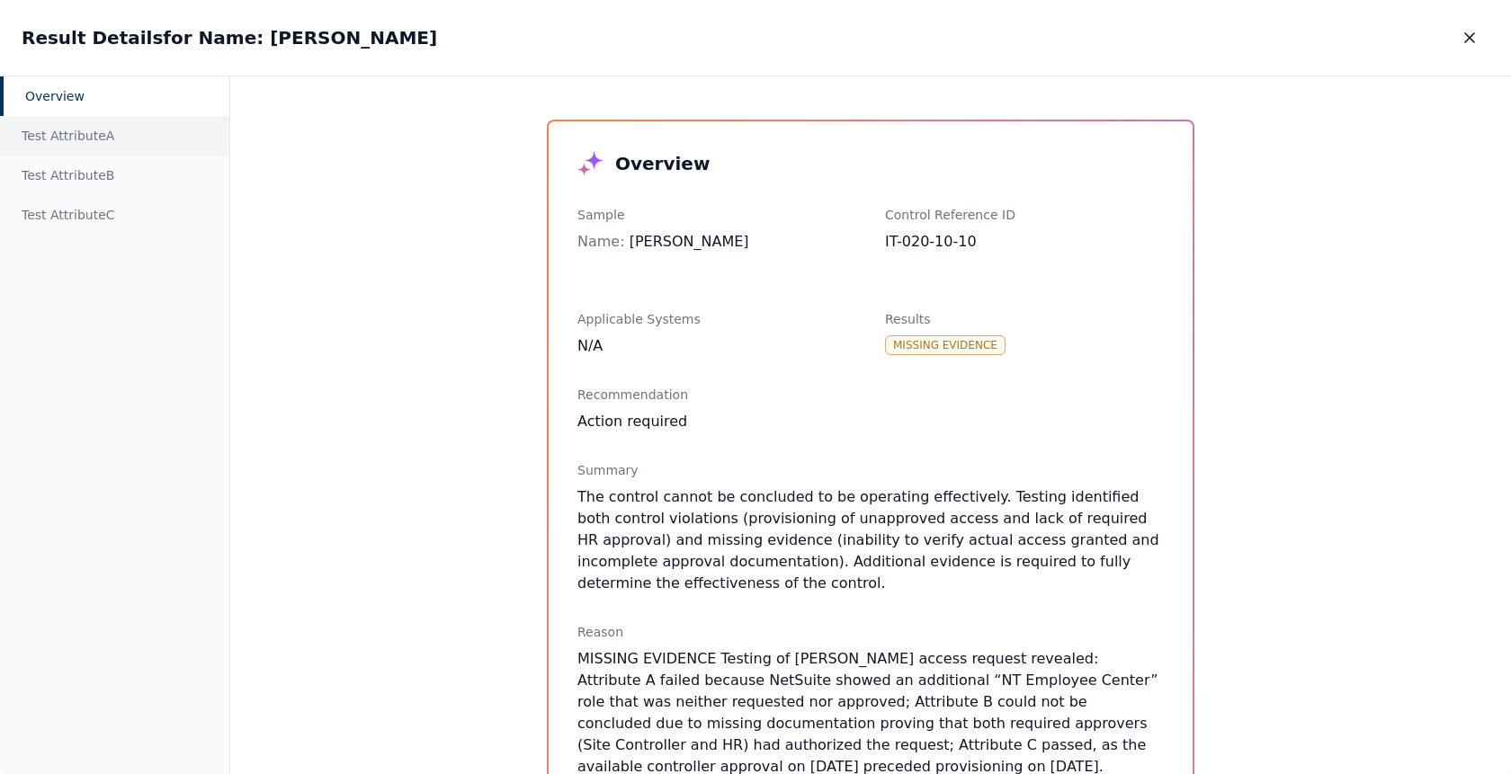
click at [132, 133] on div "Test Attribute A" at bounding box center [114, 136] width 229 height 40
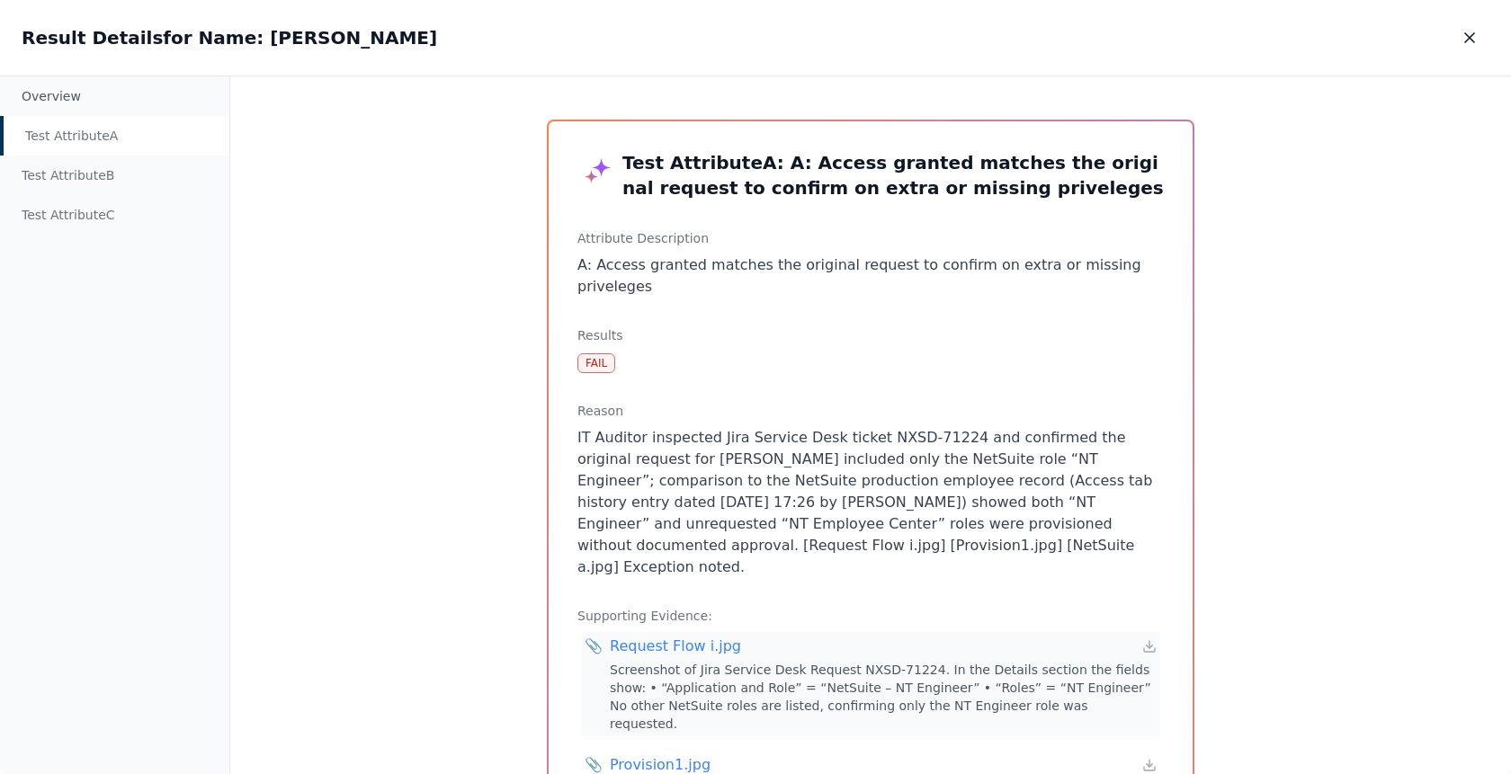
click at [692, 636] on div "Request Flow i.jpg" at bounding box center [675, 647] width 131 height 22
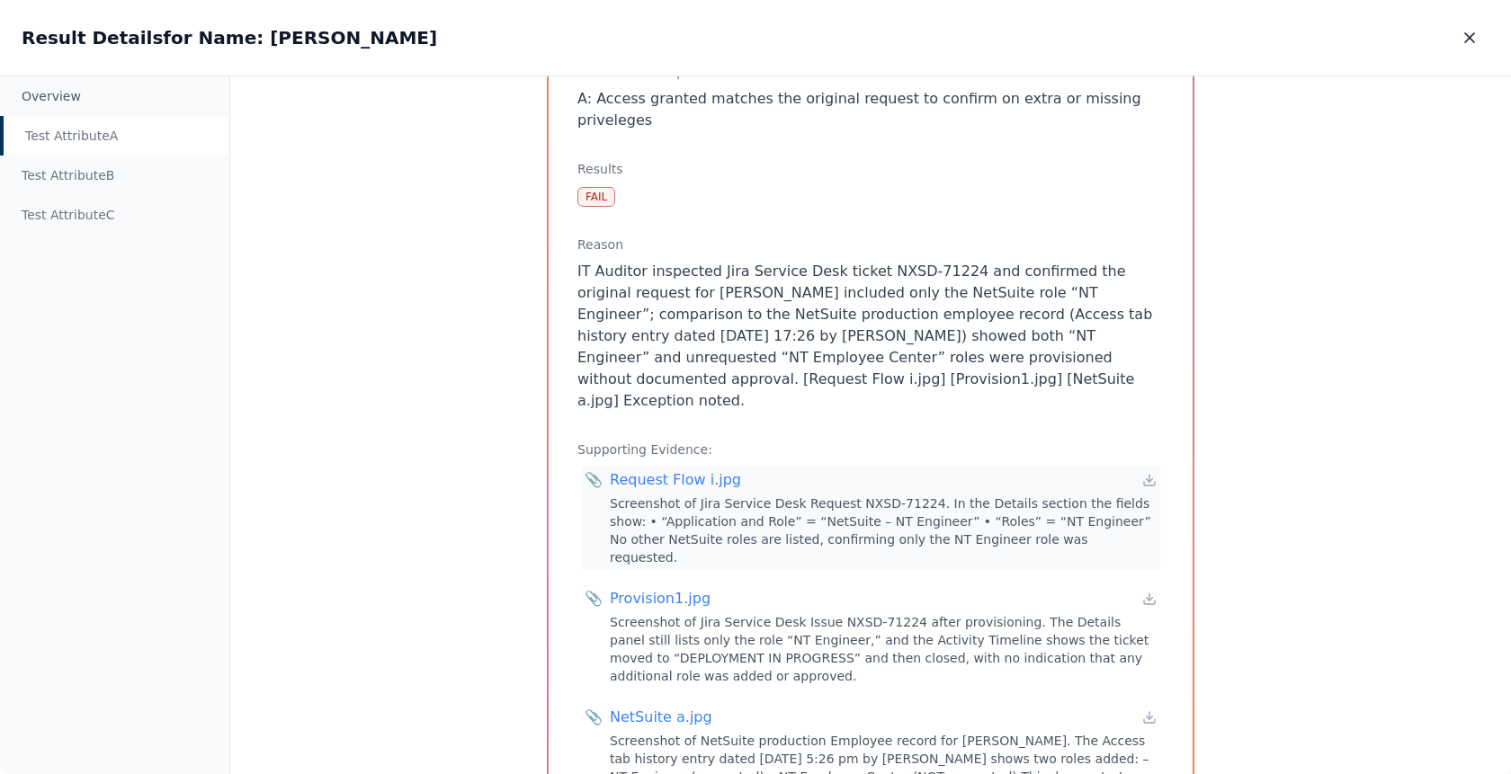
scroll to position [186, 0]
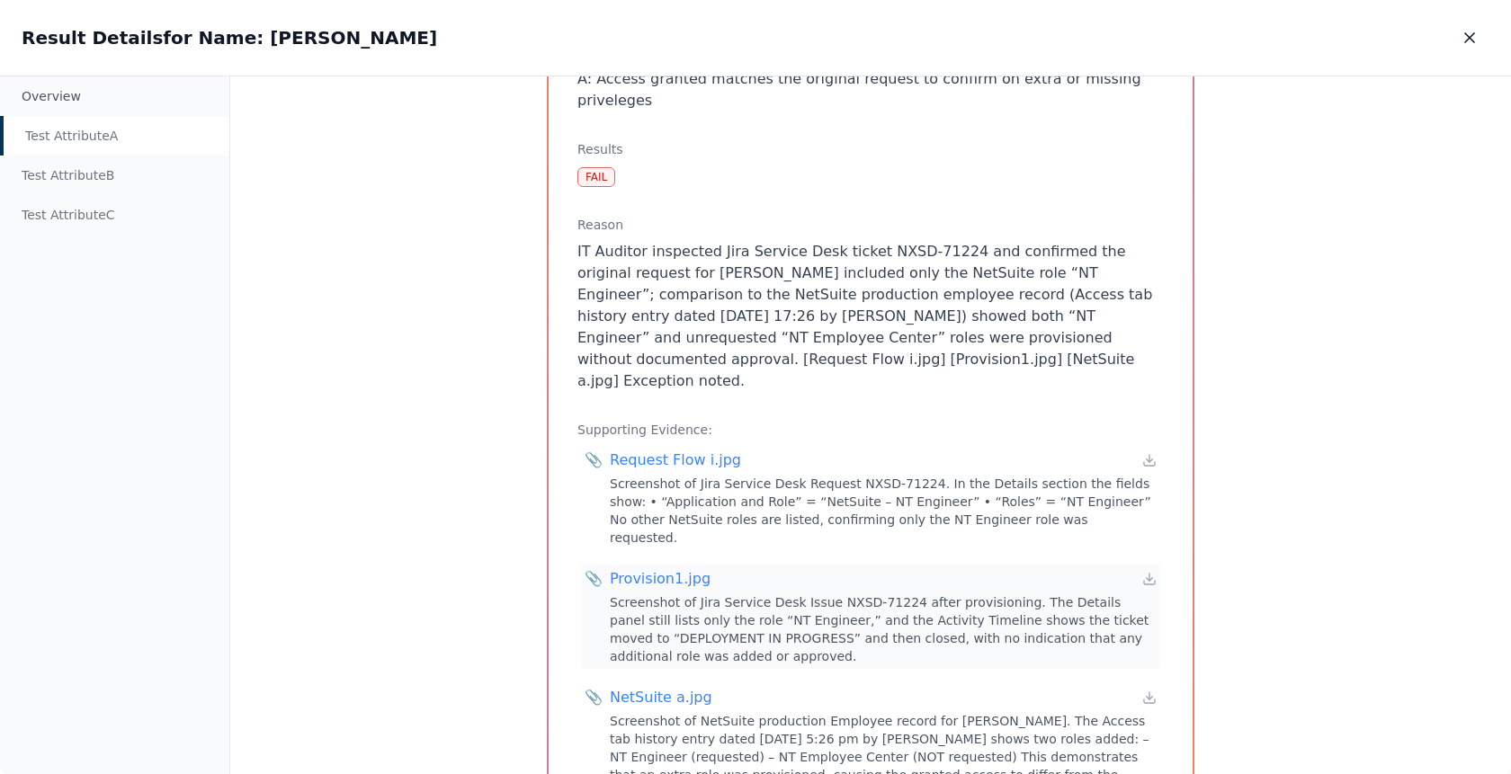
click at [624, 568] on div "Provision1.jpg" at bounding box center [660, 579] width 101 height 22
click at [626, 687] on div "NetSuite a.jpg" at bounding box center [661, 698] width 103 height 22
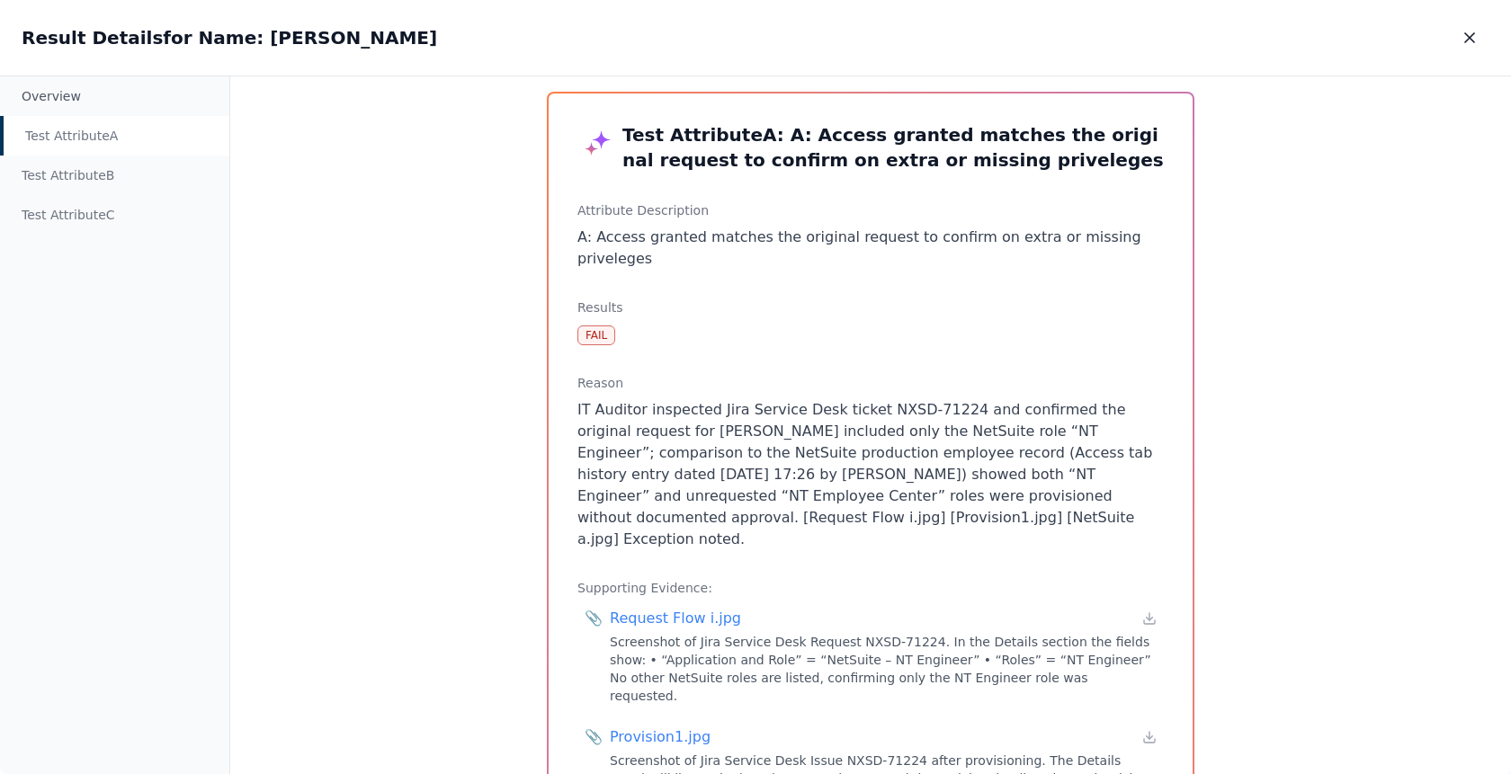
scroll to position [13, 0]
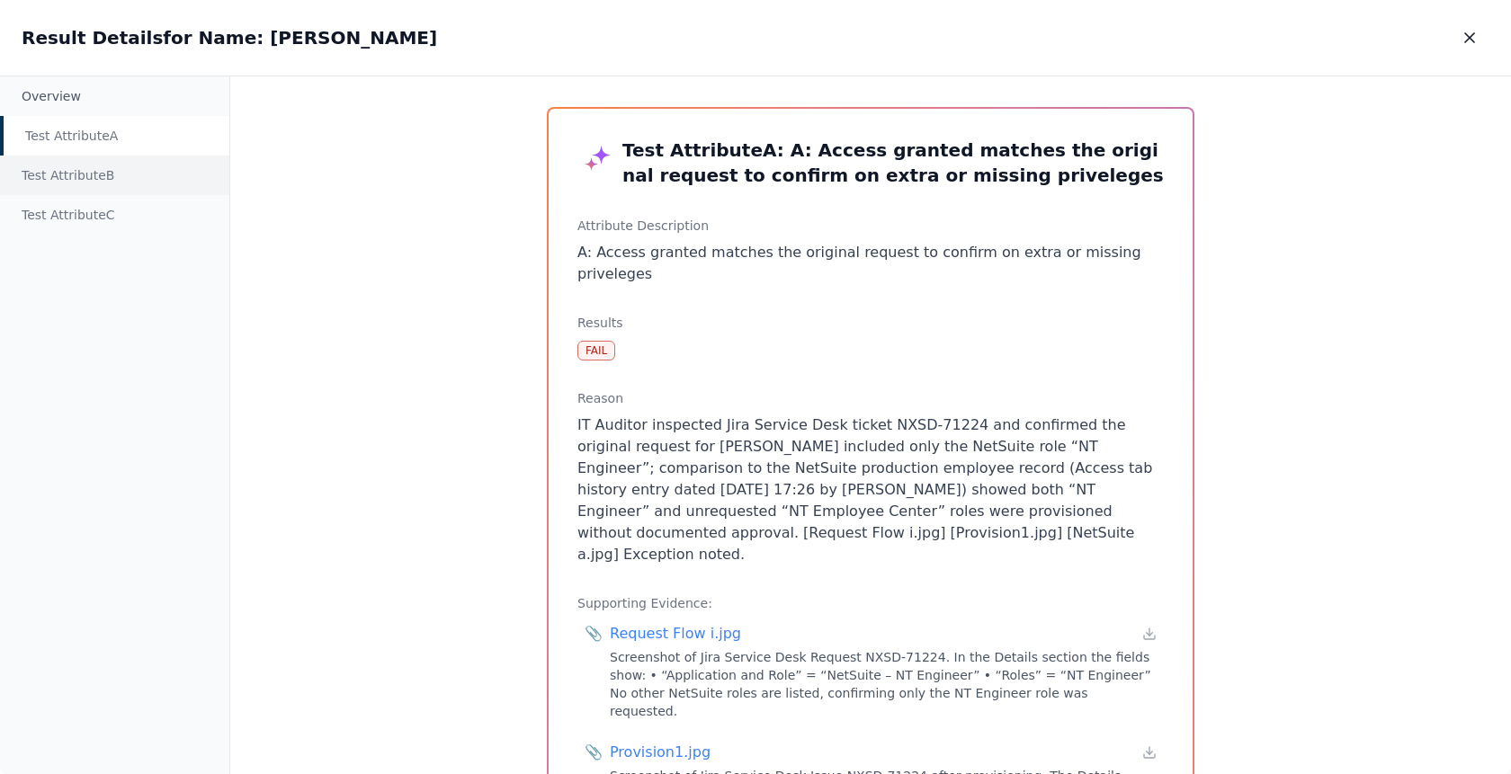
click at [109, 161] on div "Test Attribute B" at bounding box center [114, 176] width 229 height 40
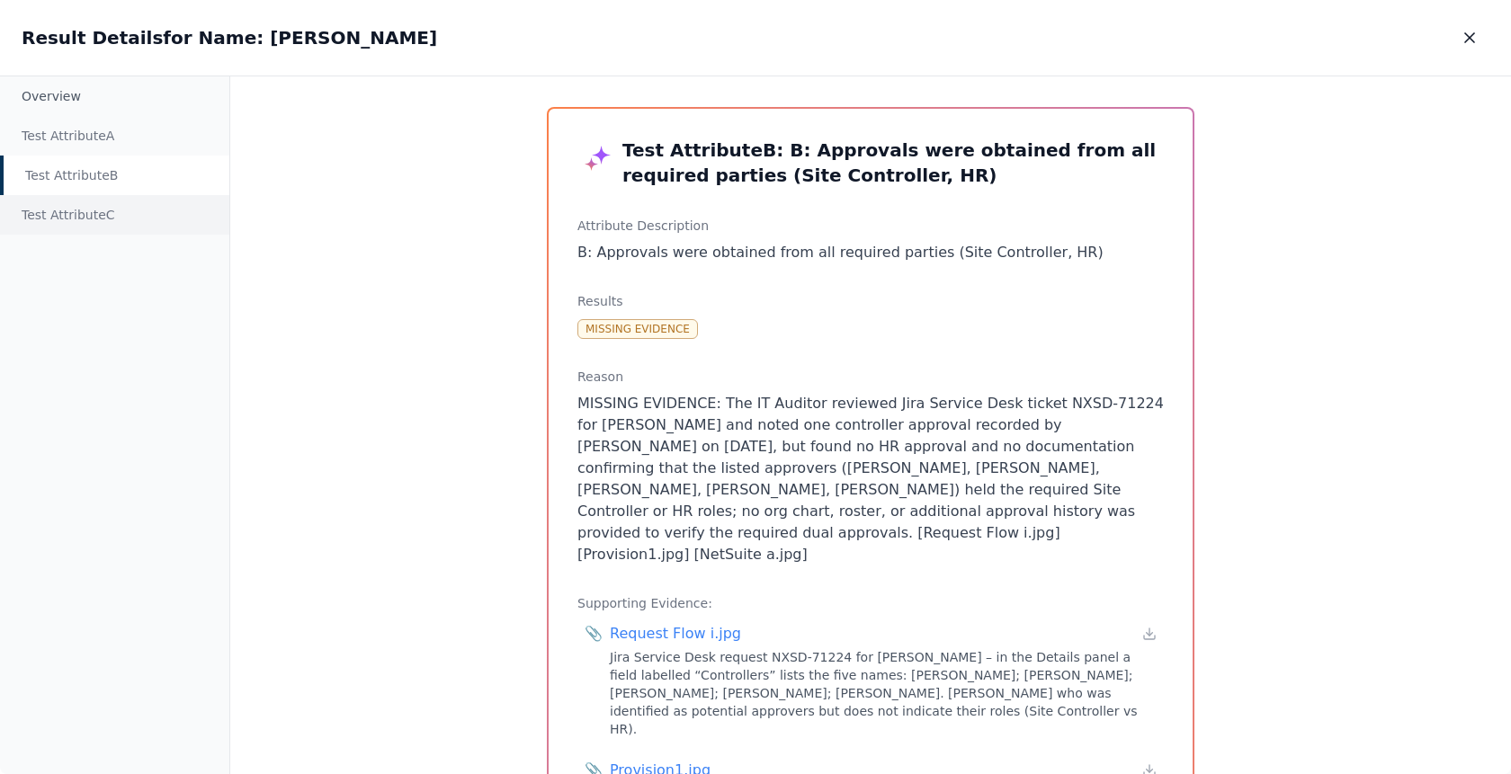
click at [130, 219] on div "Test Attribute C" at bounding box center [114, 215] width 229 height 40
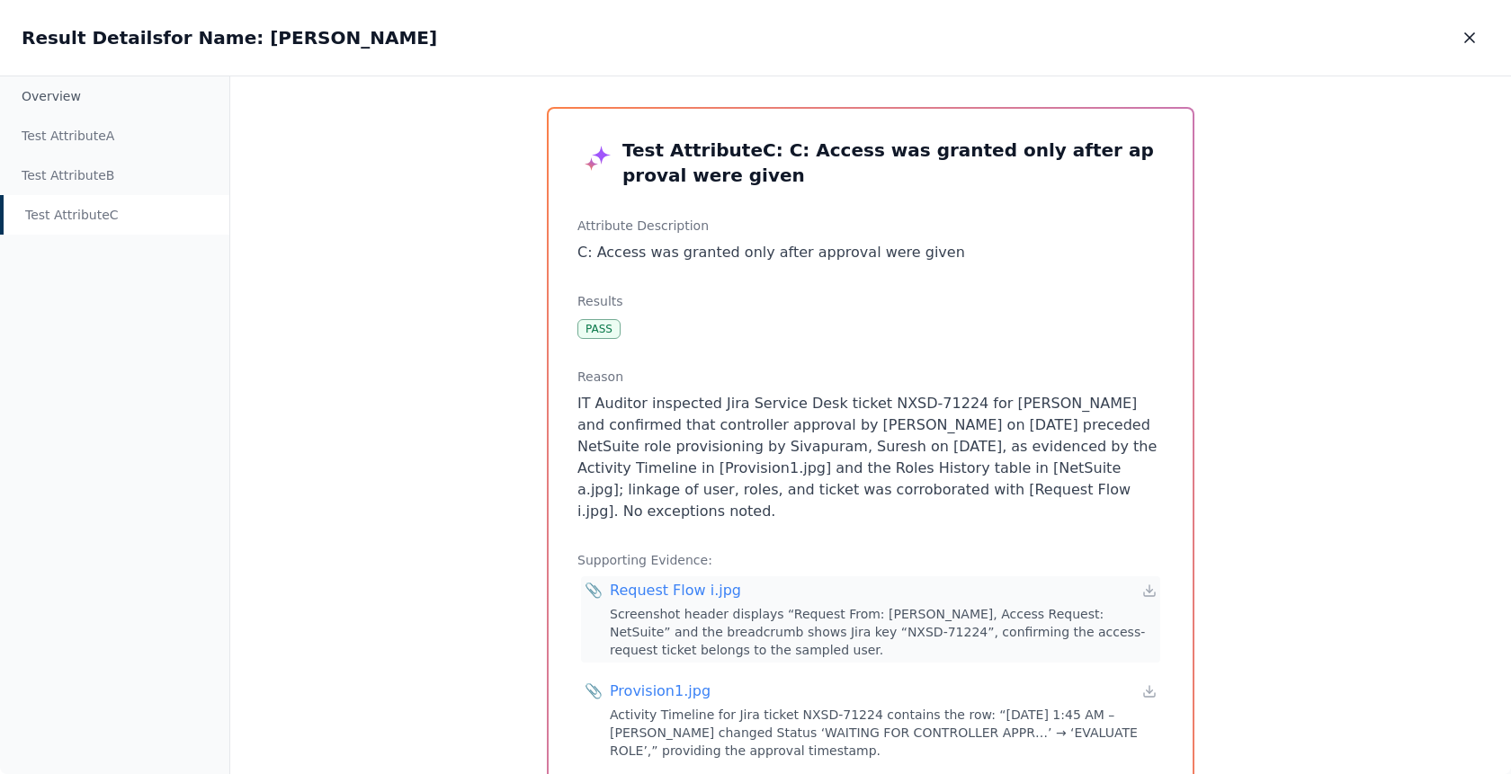
click at [663, 580] on div "Request Flow i.jpg" at bounding box center [675, 591] width 131 height 22
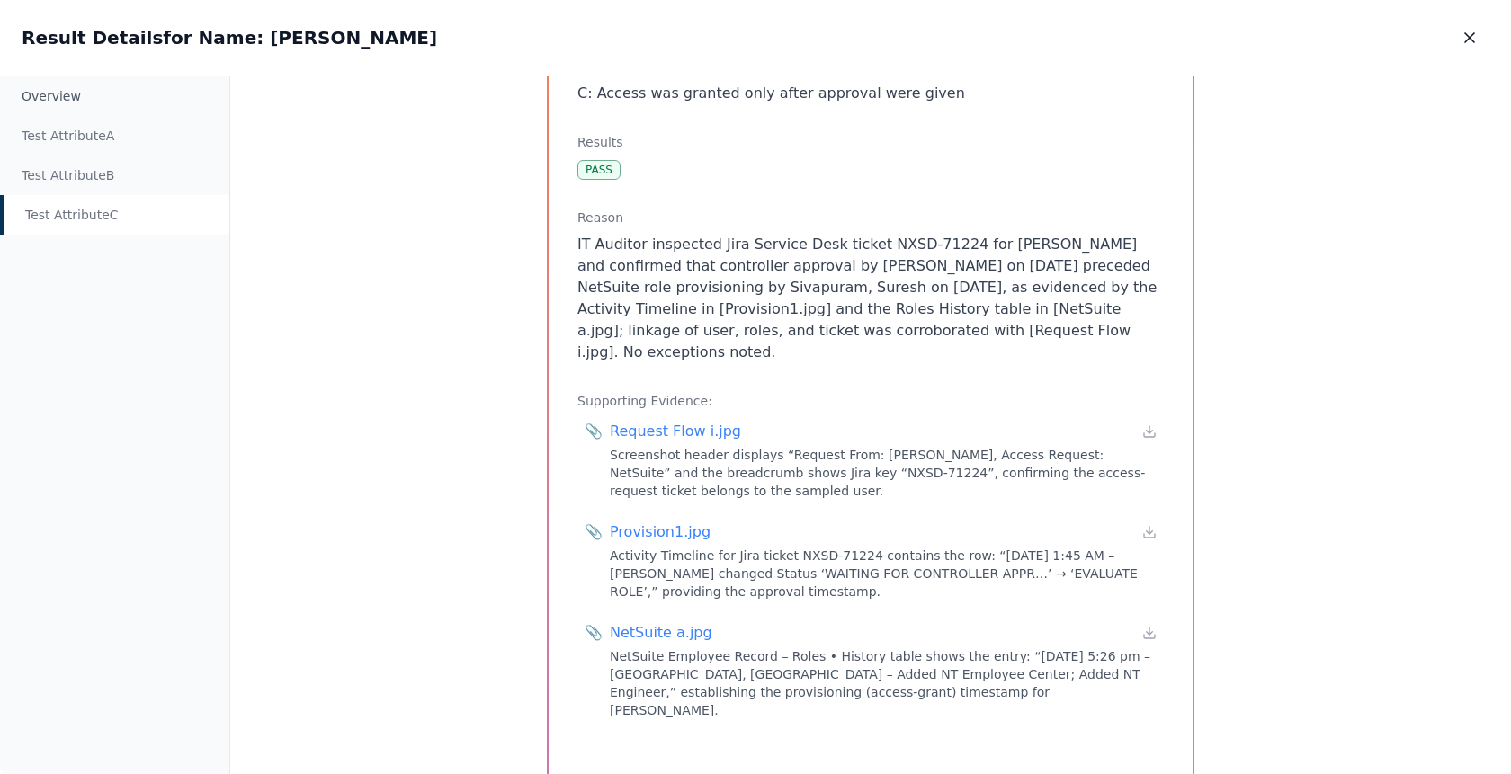
scroll to position [189, 0]
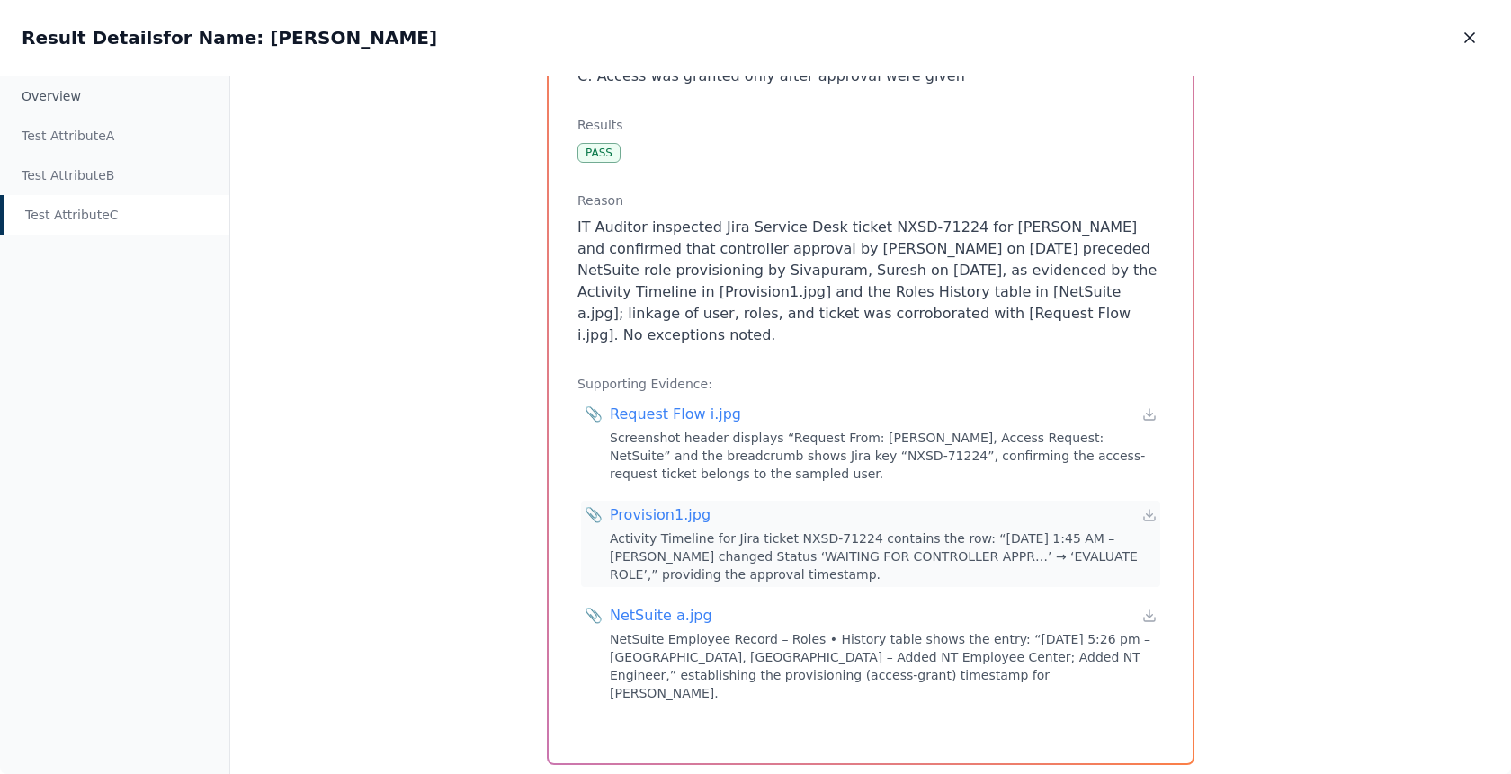
click at [645, 505] on div "Provision1.jpg" at bounding box center [660, 516] width 101 height 22
click at [658, 605] on div "NetSuite a.jpg" at bounding box center [661, 616] width 103 height 22
click at [1472, 40] on icon "button" at bounding box center [1469, 37] width 9 height 9
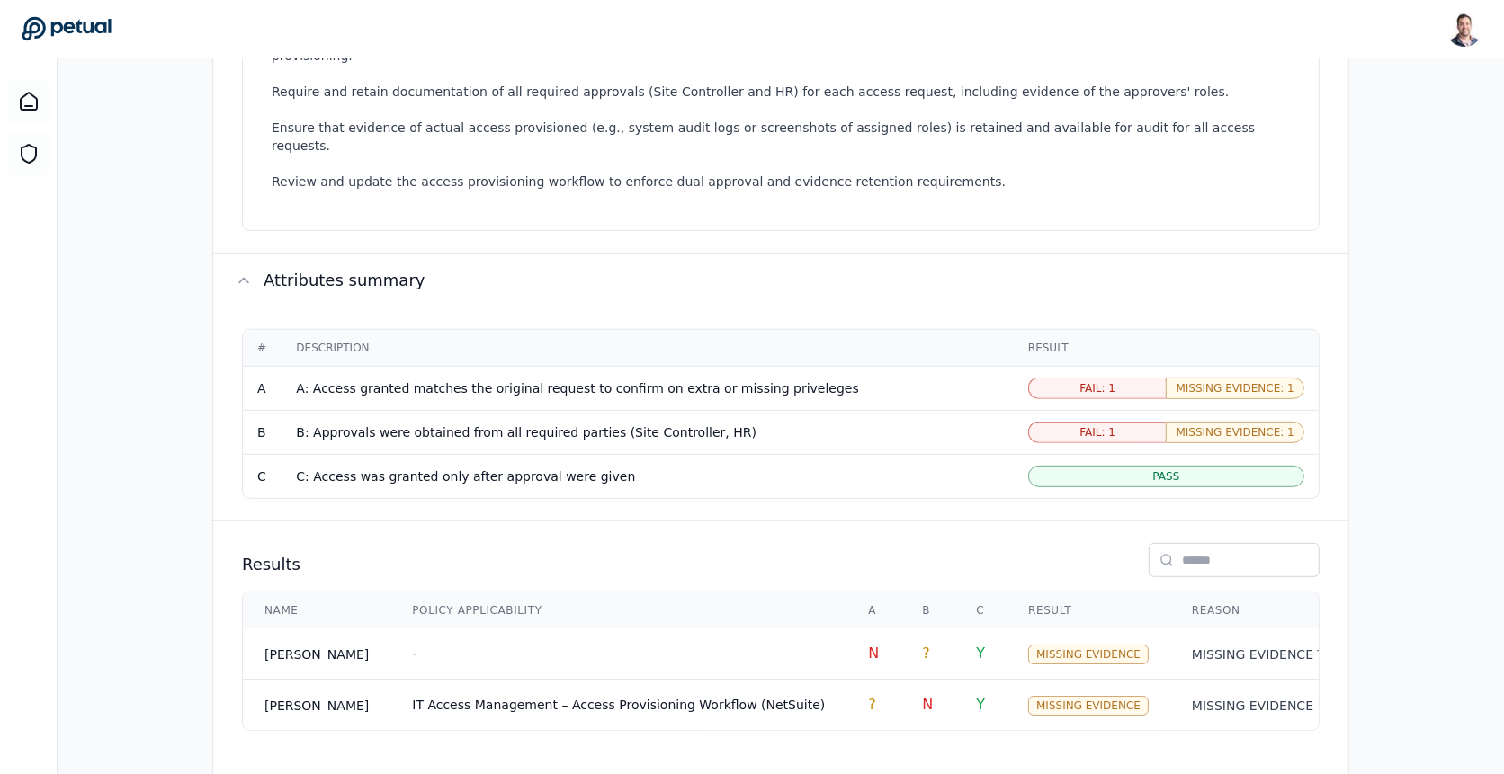
click at [1100, 381] on span "Fail: 1" at bounding box center [1097, 388] width 36 height 14
click at [1195, 378] on div "Missing Evidence: 1" at bounding box center [1235, 389] width 139 height 22
click at [1216, 381] on span "Missing Evidence: 1" at bounding box center [1236, 388] width 118 height 14
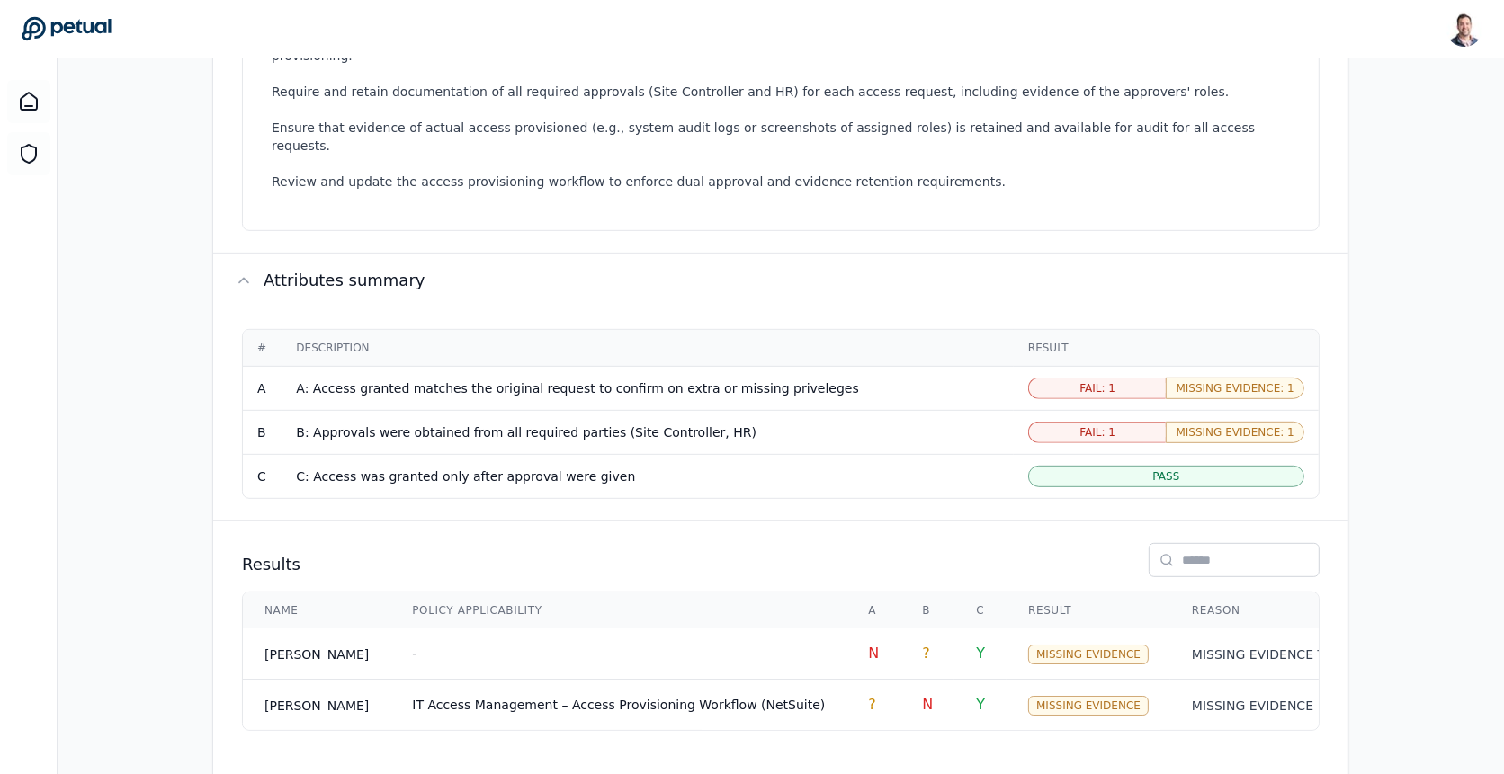
click at [1231, 381] on span "Missing Evidence: 1" at bounding box center [1236, 388] width 118 height 14
click at [581, 629] on td "-" at bounding box center [618, 654] width 456 height 51
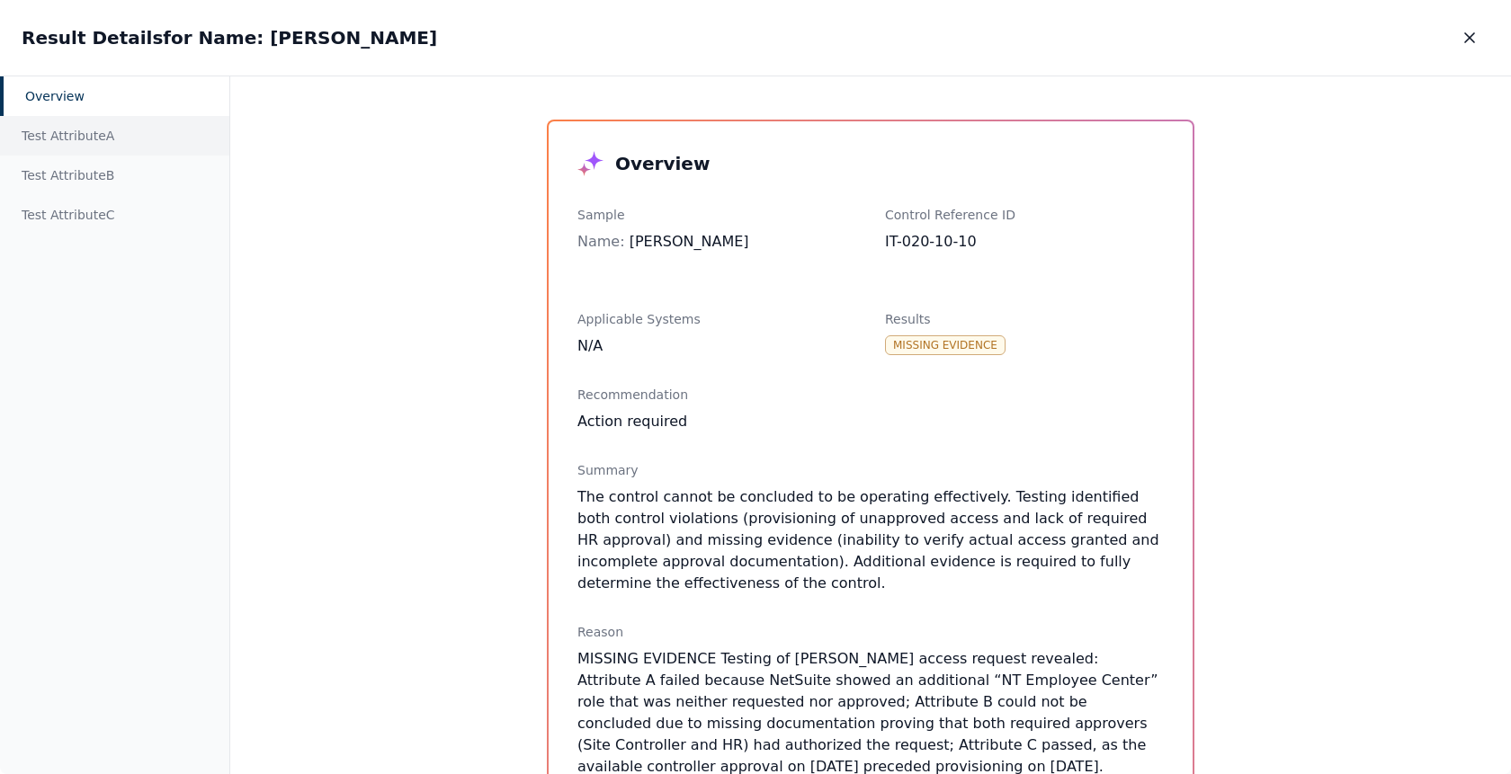
click at [72, 142] on div "Test Attribute A" at bounding box center [114, 136] width 229 height 40
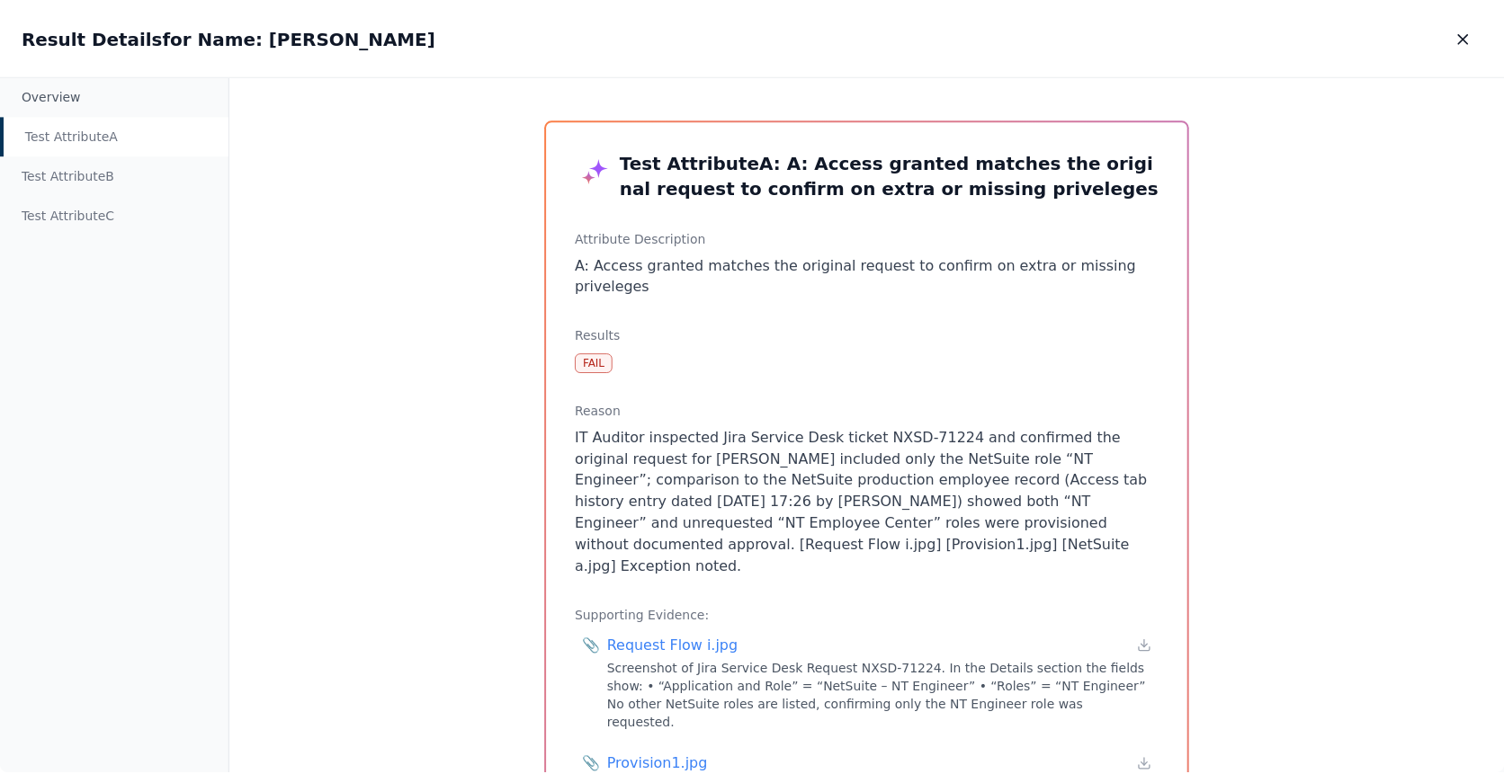
scroll to position [246, 0]
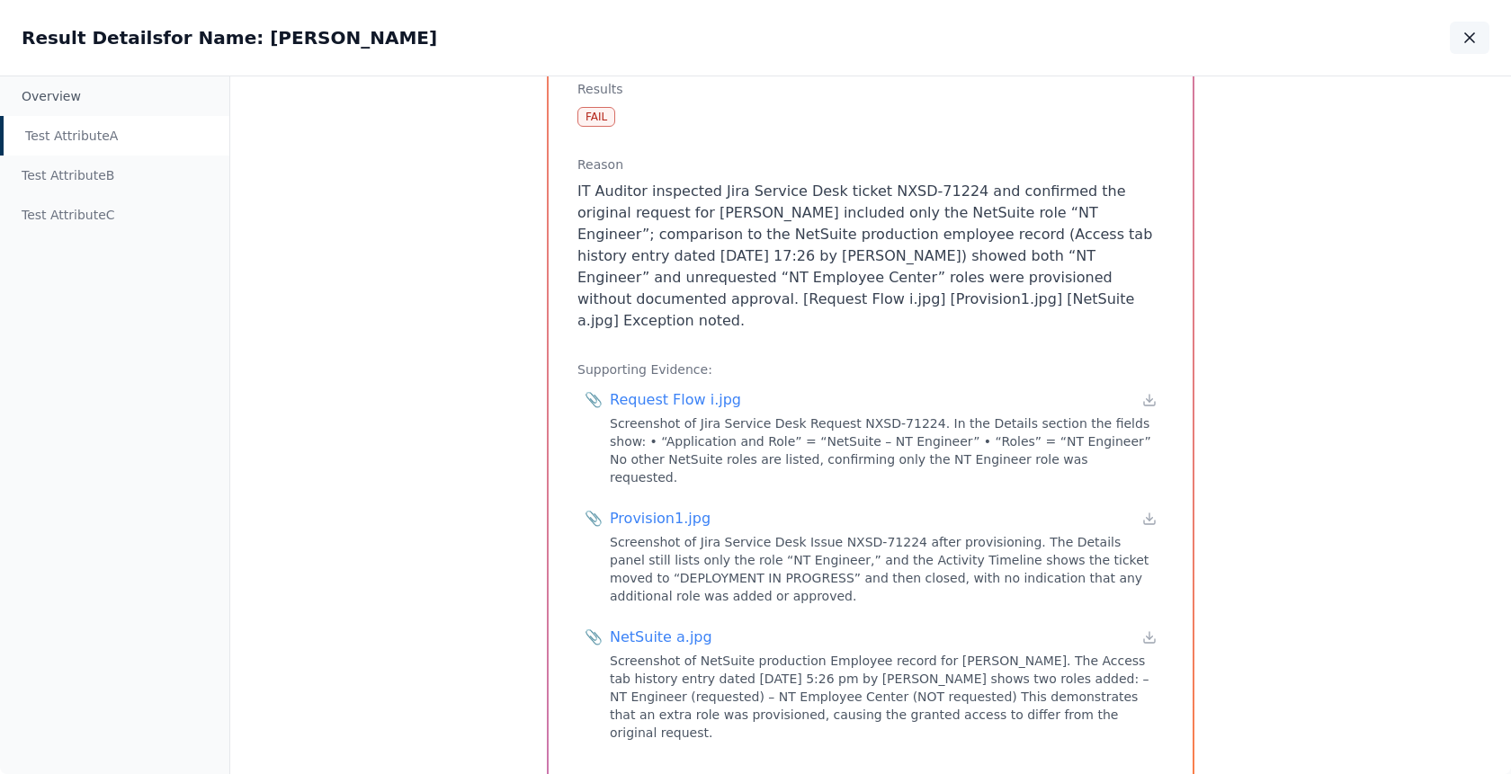
click at [1466, 34] on icon "button" at bounding box center [1469, 37] width 9 height 9
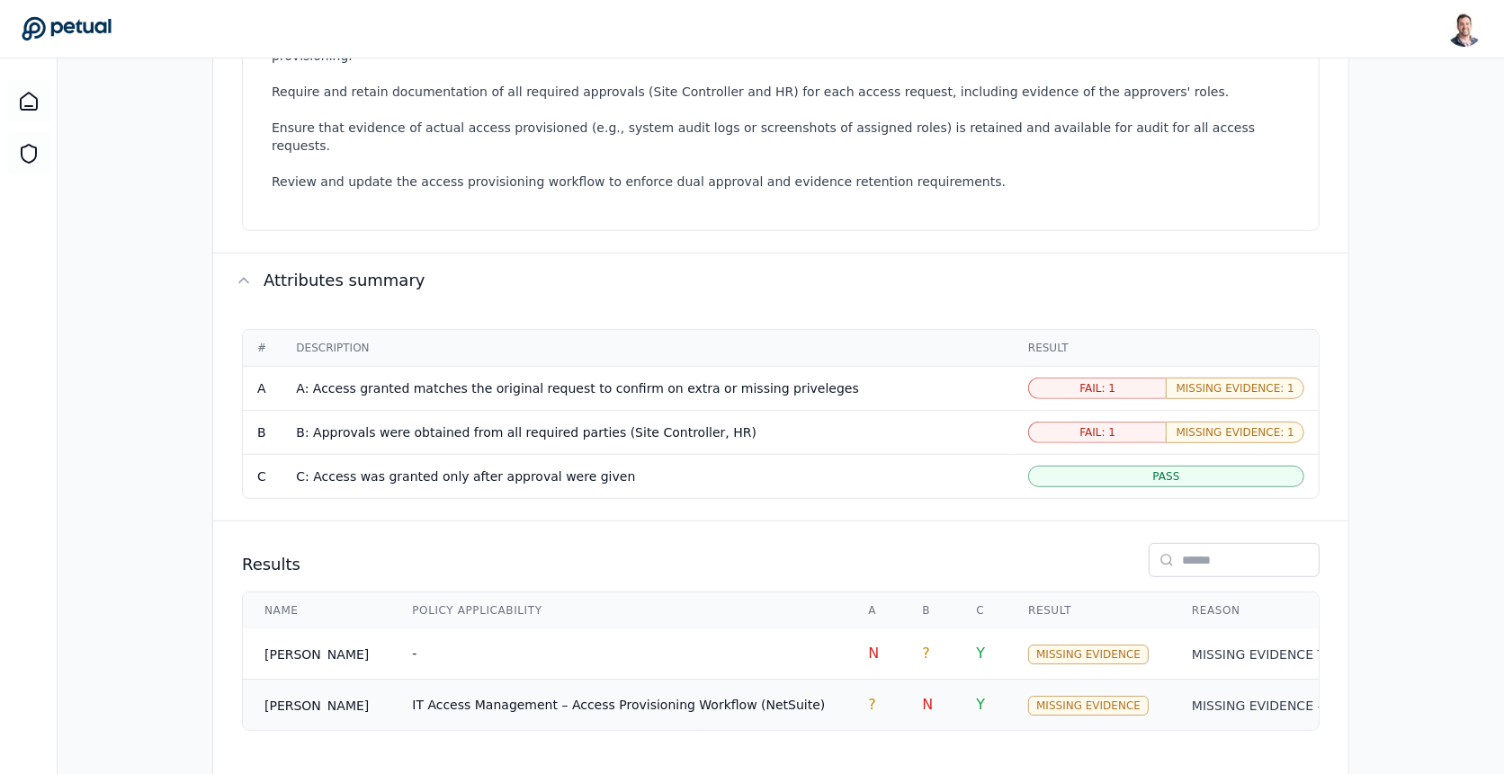
click at [571, 698] on span "IT Access Management – Access Provisioning Workflow (NetSuite)" at bounding box center [618, 705] width 413 height 14
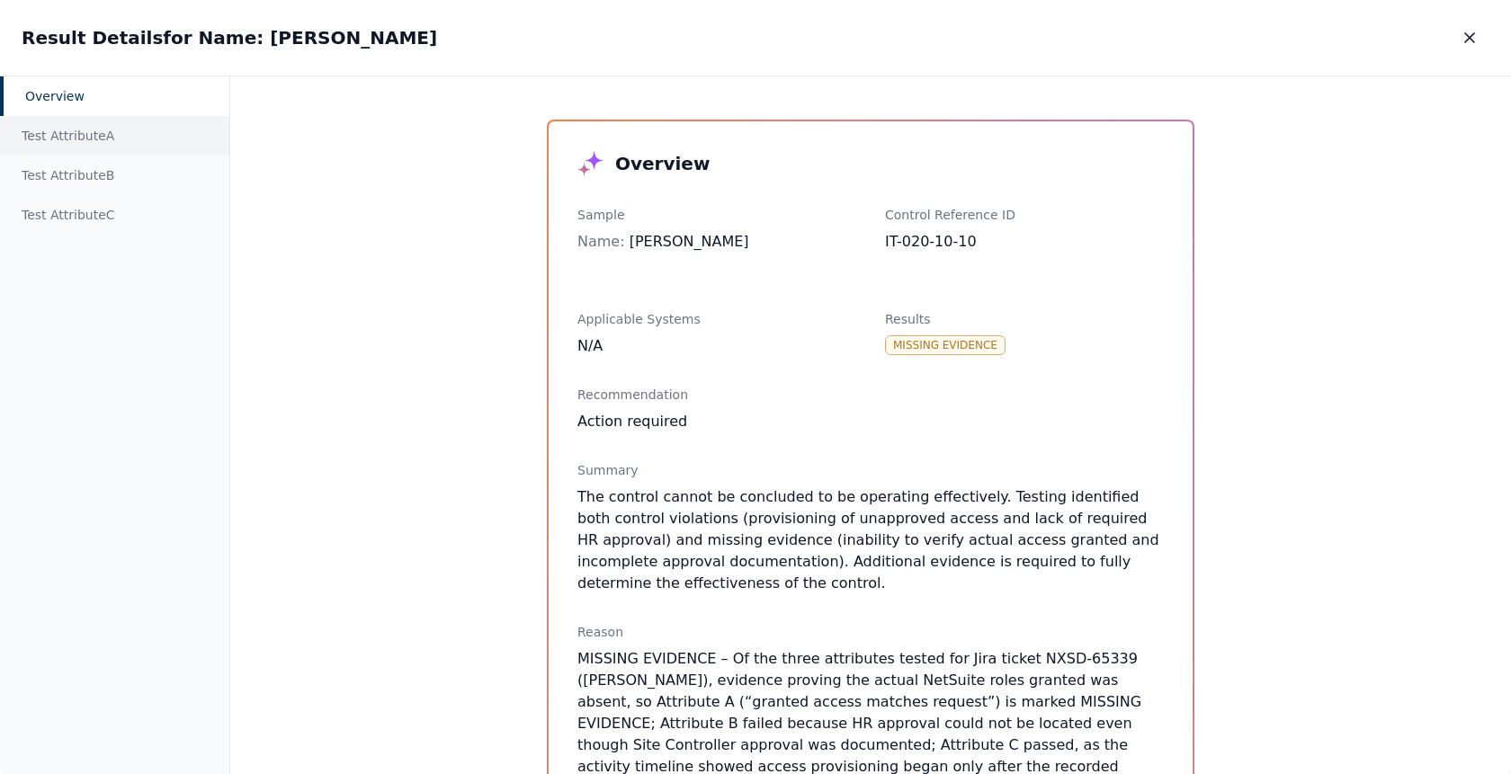
click at [158, 146] on div "Test Attribute A" at bounding box center [114, 136] width 229 height 40
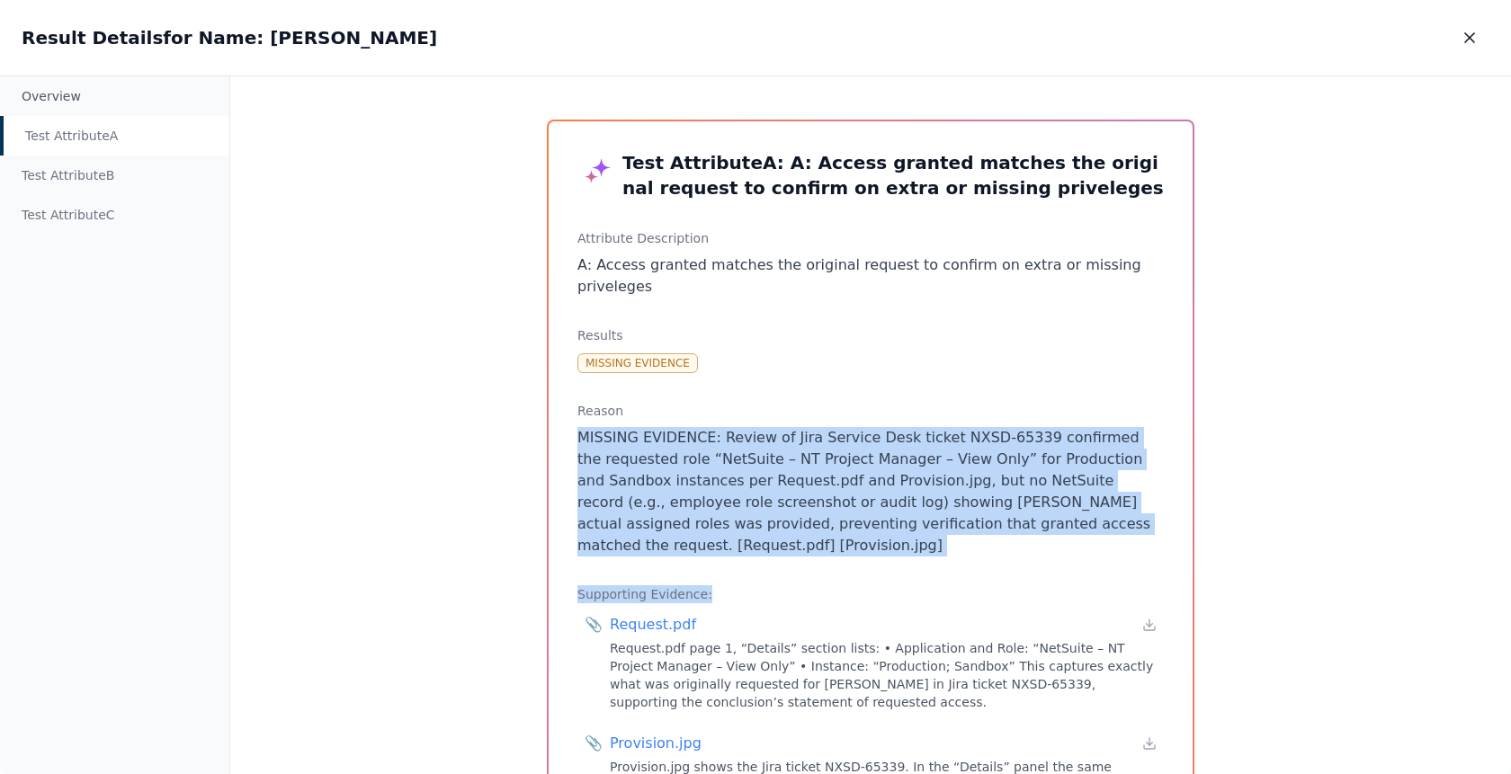
drag, startPoint x: 725, startPoint y: 394, endPoint x: 743, endPoint y: 570, distance: 177.2
click at [743, 570] on div "Test Attribute A : A: Access granted matches the original request to confirm on…" at bounding box center [871, 515] width 644 height 788
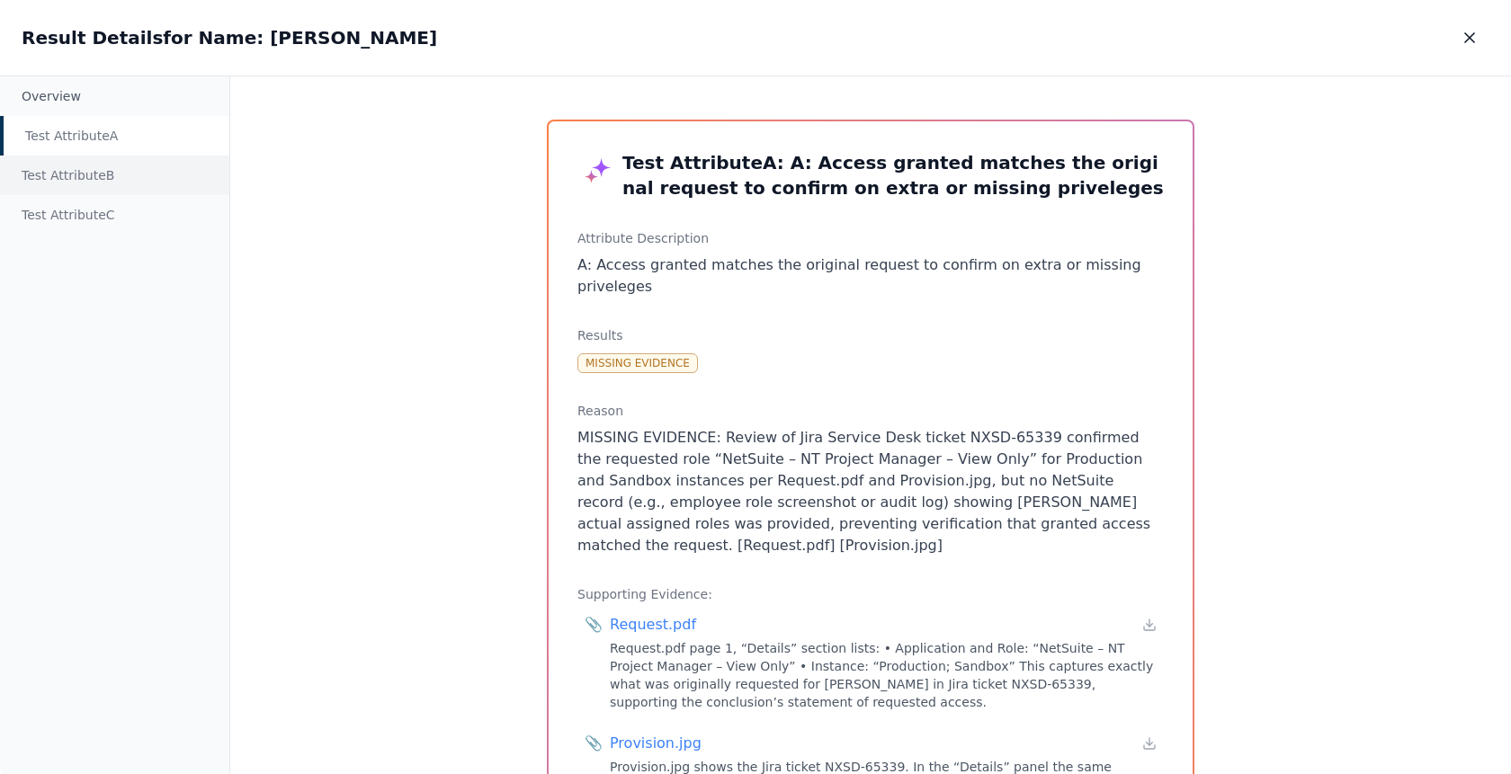
click at [110, 180] on div "Test Attribute B" at bounding box center [114, 176] width 229 height 40
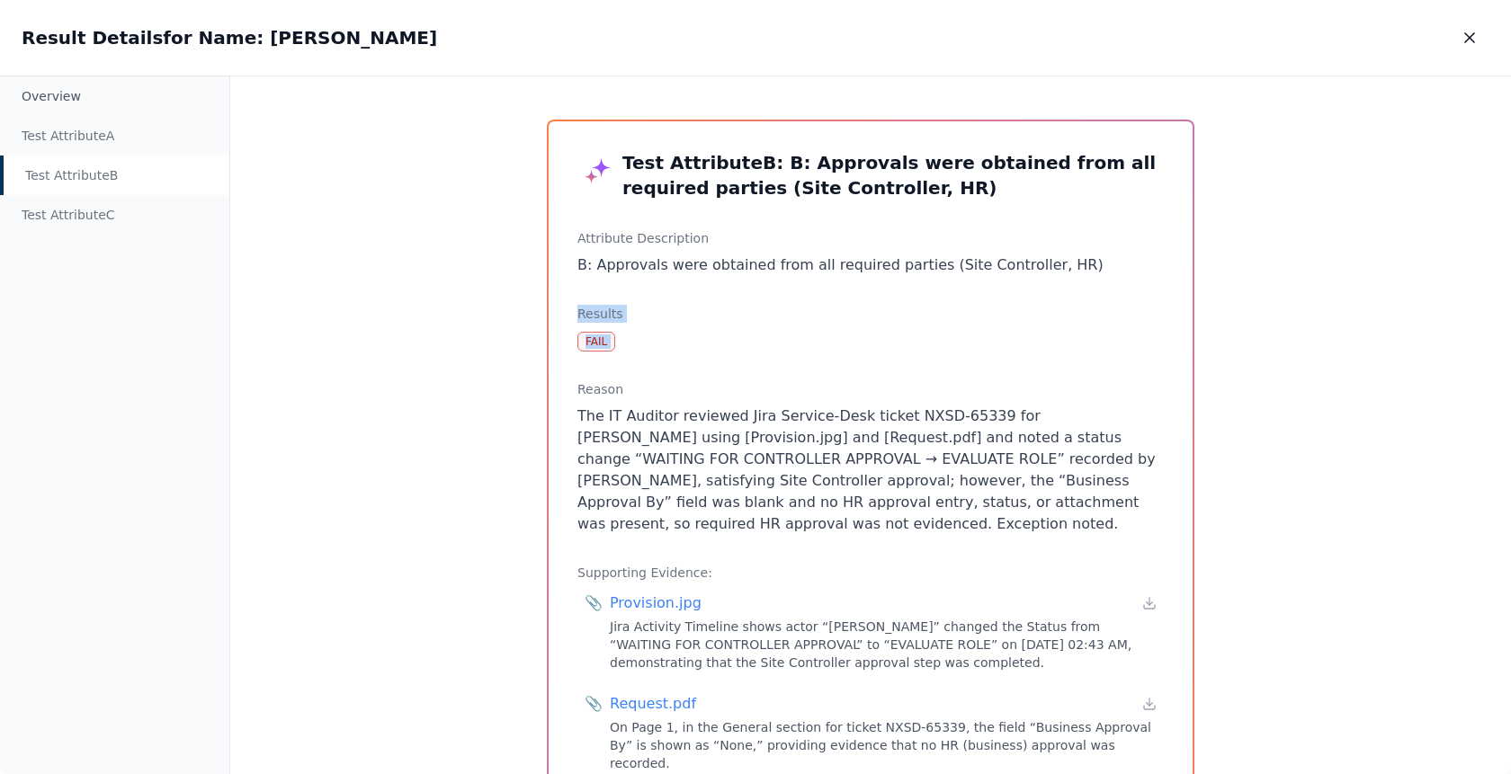
drag, startPoint x: 690, startPoint y: 286, endPoint x: 705, endPoint y: 359, distance: 74.4
click at [705, 359] on div "Test Attribute B : B: Approvals were obtained from all required parties (Site C…" at bounding box center [871, 477] width 644 height 712
drag, startPoint x: 705, startPoint y: 359, endPoint x: 702, endPoint y: 302, distance: 56.8
click at [702, 302] on div "Test Attribute B : B: Approvals were obtained from all required parties (Site C…" at bounding box center [871, 477] width 644 height 712
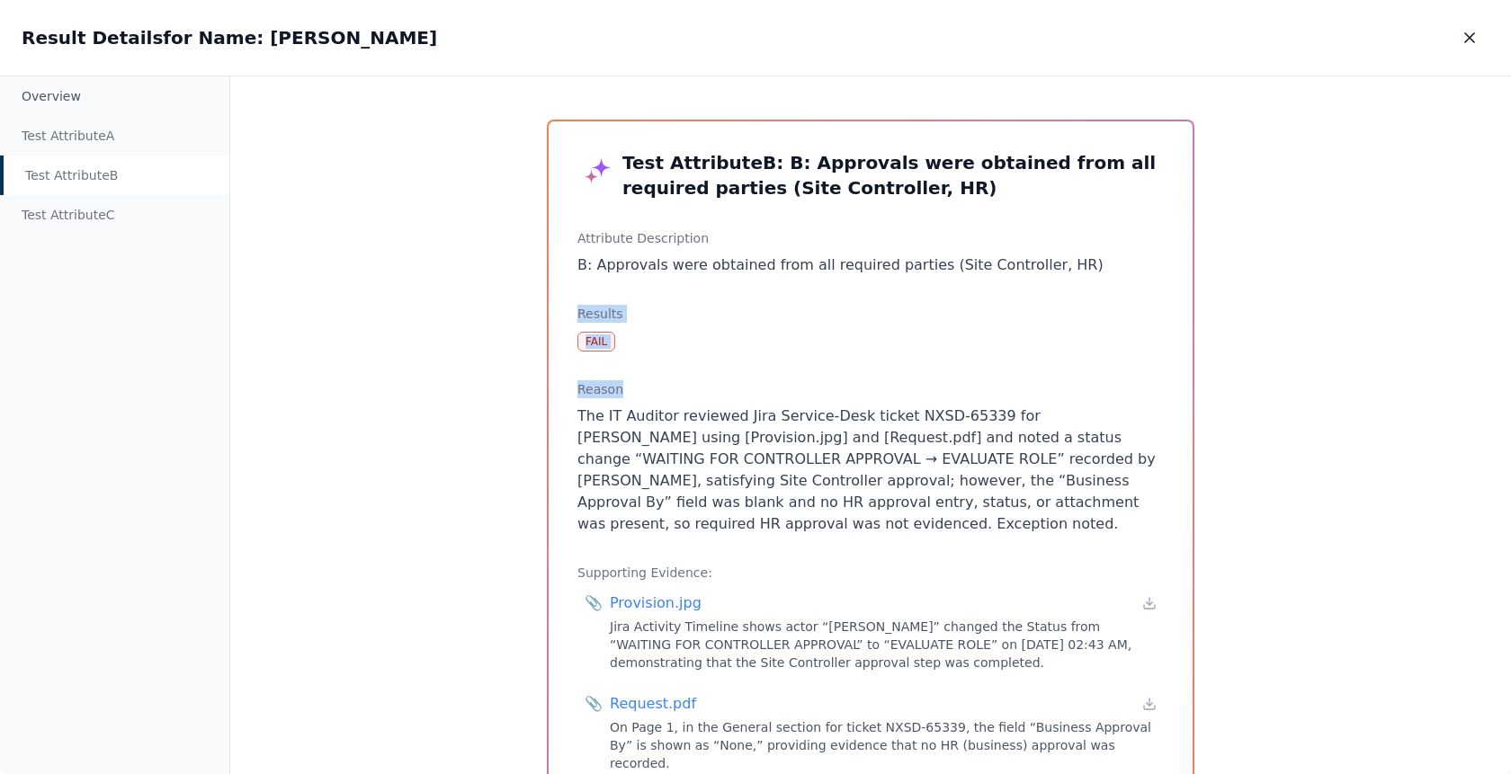
click at [702, 302] on div "Test Attribute B : B: Approvals were obtained from all required parties (Site C…" at bounding box center [871, 477] width 644 height 712
drag, startPoint x: 702, startPoint y: 302, endPoint x: 716, endPoint y: 349, distance: 48.9
click at [716, 349] on div "Test Attribute B : B: Approvals were obtained from all required parties (Site C…" at bounding box center [871, 477] width 644 height 712
click at [716, 349] on div "Results Fail" at bounding box center [870, 328] width 586 height 47
drag, startPoint x: 716, startPoint y: 349, endPoint x: 715, endPoint y: 295, distance: 54.0
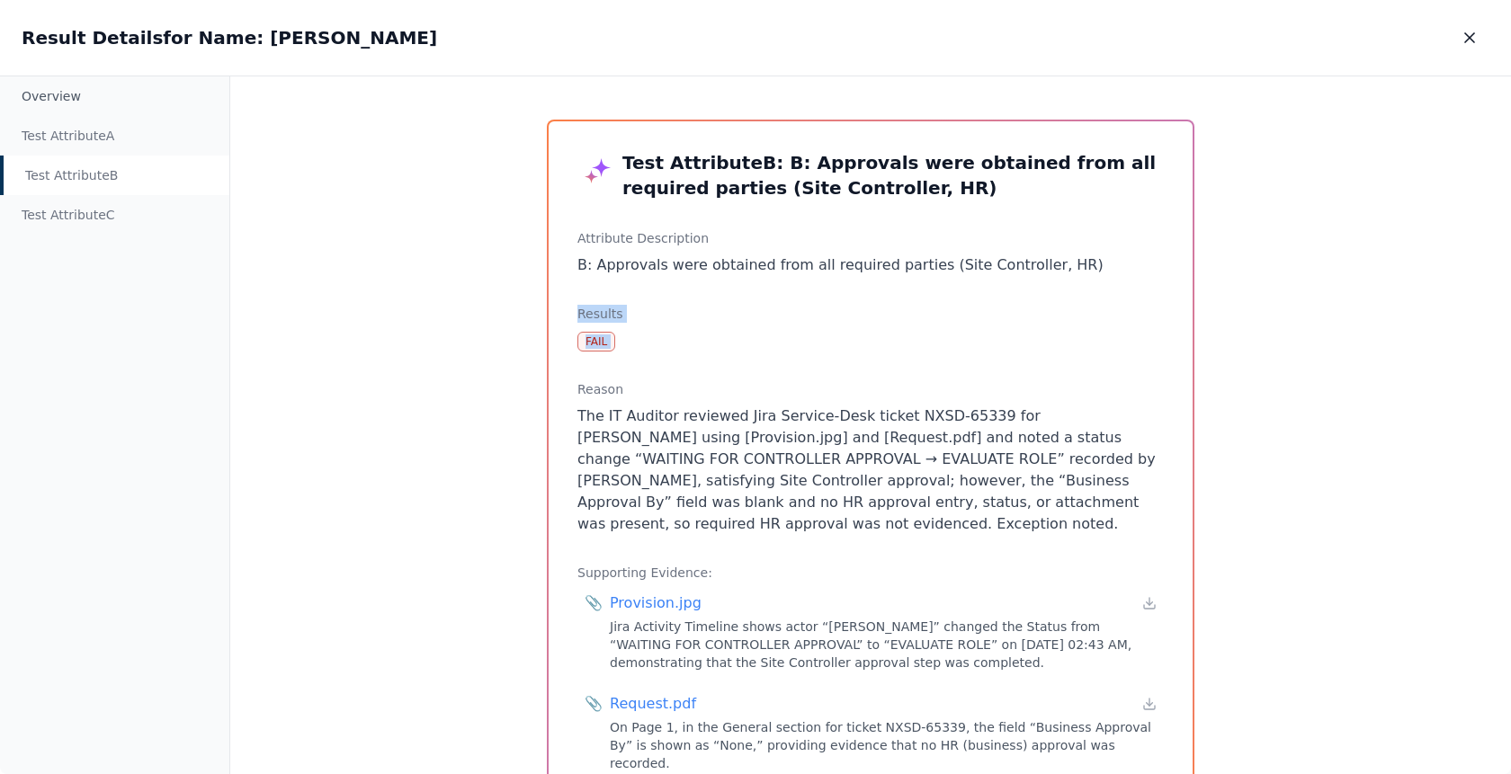
click at [715, 295] on div "Test Attribute B : B: Approvals were obtained from all required parties (Site C…" at bounding box center [871, 477] width 644 height 712
click at [1463, 45] on icon "button" at bounding box center [1470, 38] width 18 height 18
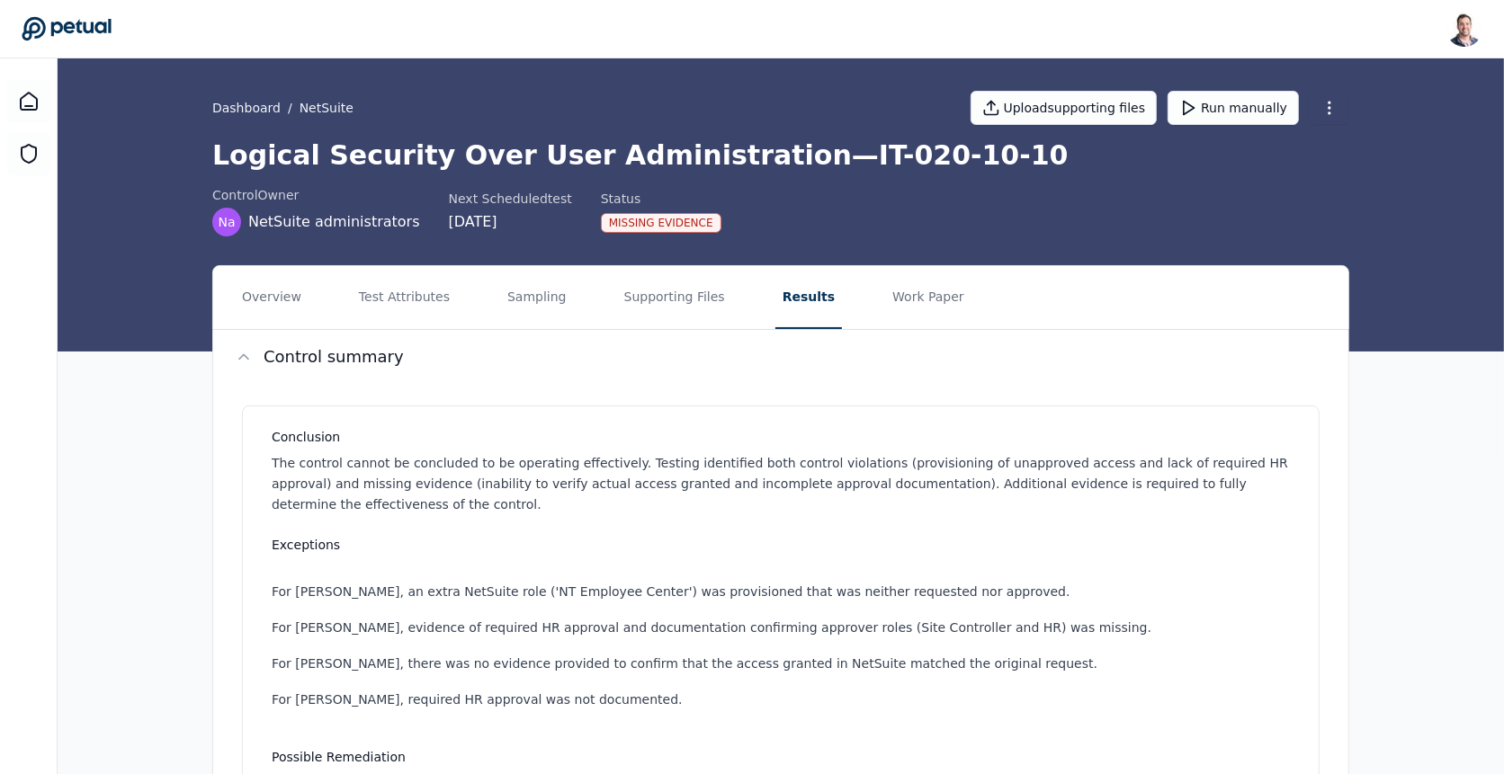
drag, startPoint x: 768, startPoint y: 152, endPoint x: 985, endPoint y: 145, distance: 216.9
click at [985, 145] on h1 "Logical Security Over User Administration — IT-020-10-10" at bounding box center [780, 155] width 1137 height 32
